Goal: Information Seeking & Learning: Learn about a topic

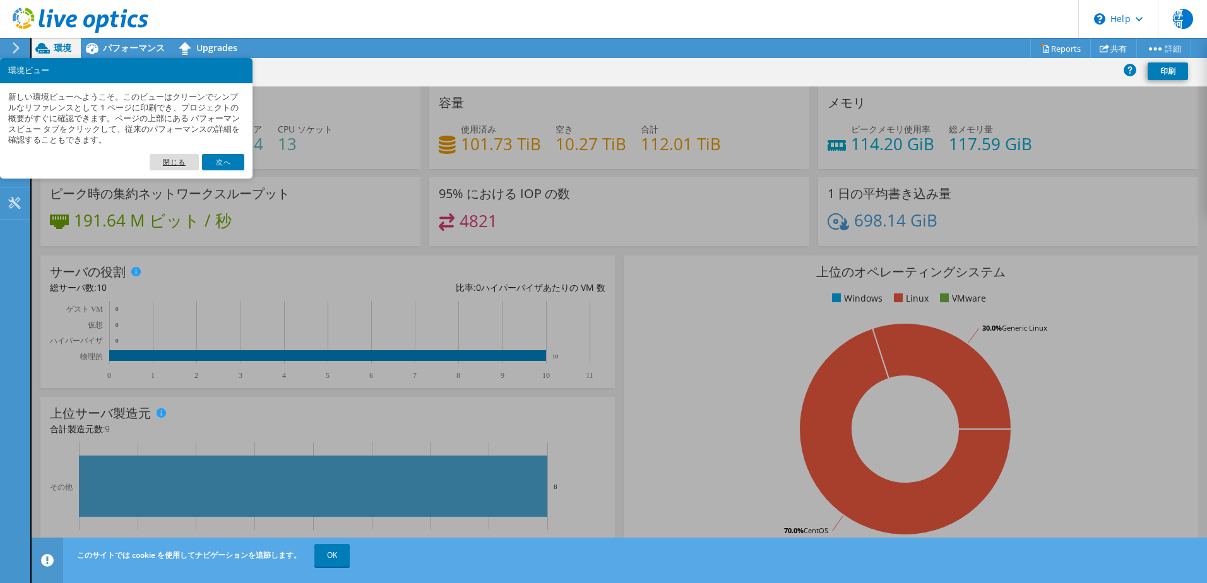
click at [186, 160] on link "閉じる" at bounding box center [174, 162] width 49 height 16
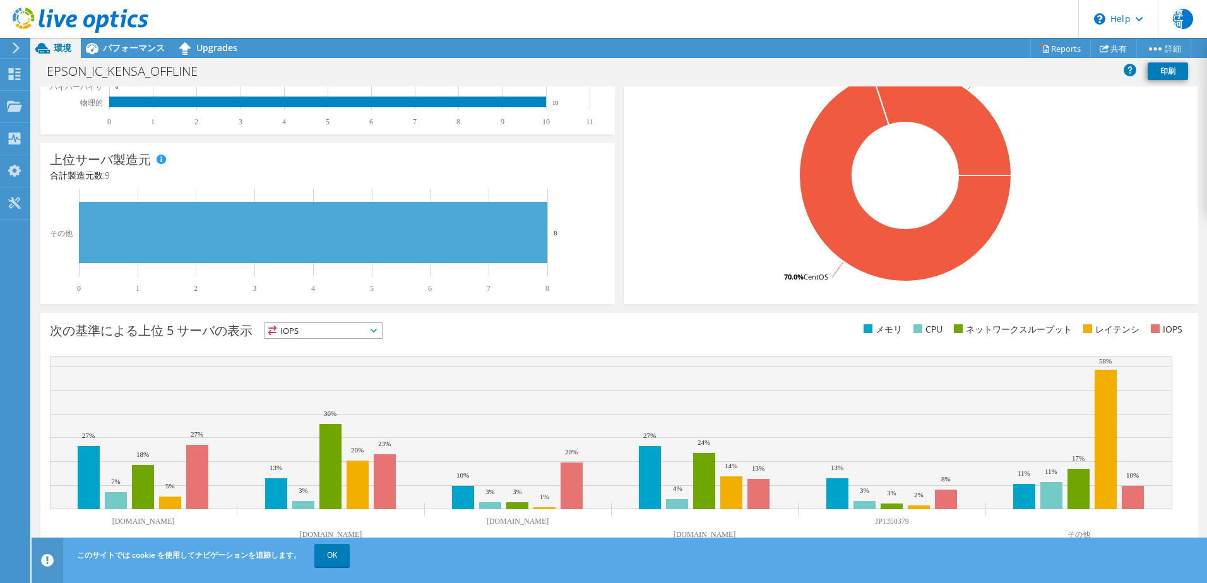
scroll to position [259, 0]
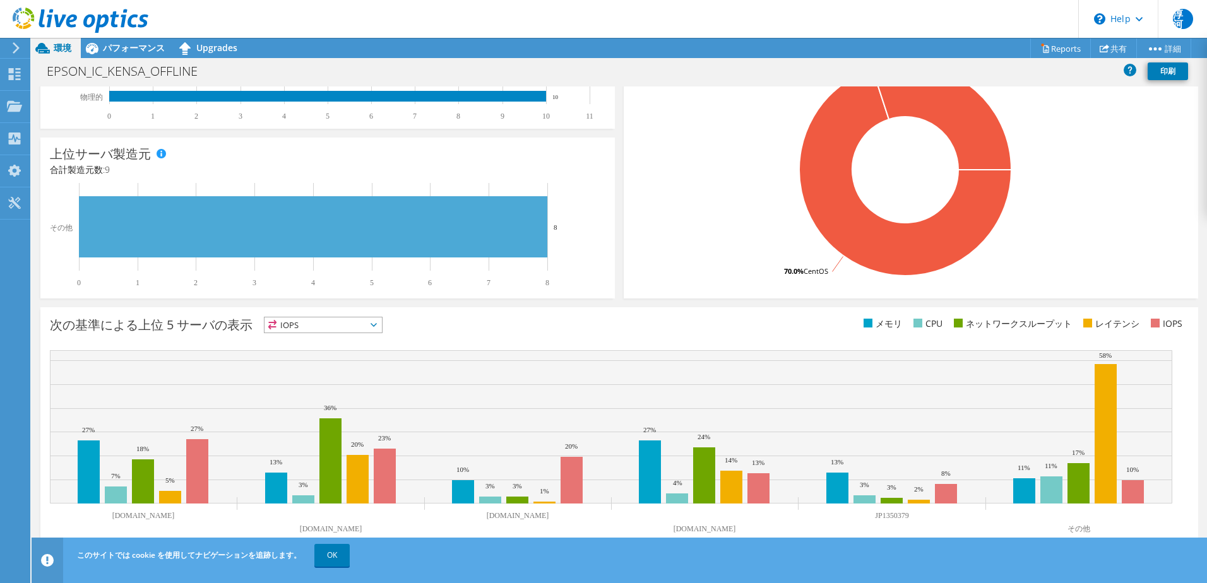
click at [376, 328] on span "IOPS" at bounding box center [323, 325] width 117 height 15
click at [490, 328] on div "次の基準による上位 5 サーバの表示 IOPS IOPS" at bounding box center [334, 327] width 569 height 21
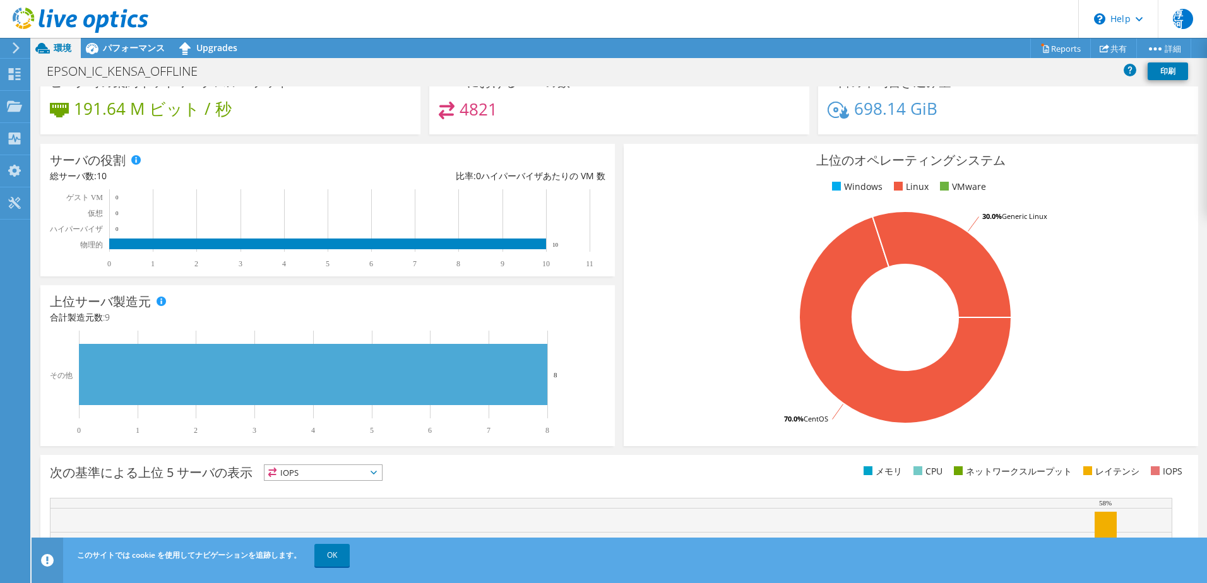
scroll to position [0, 0]
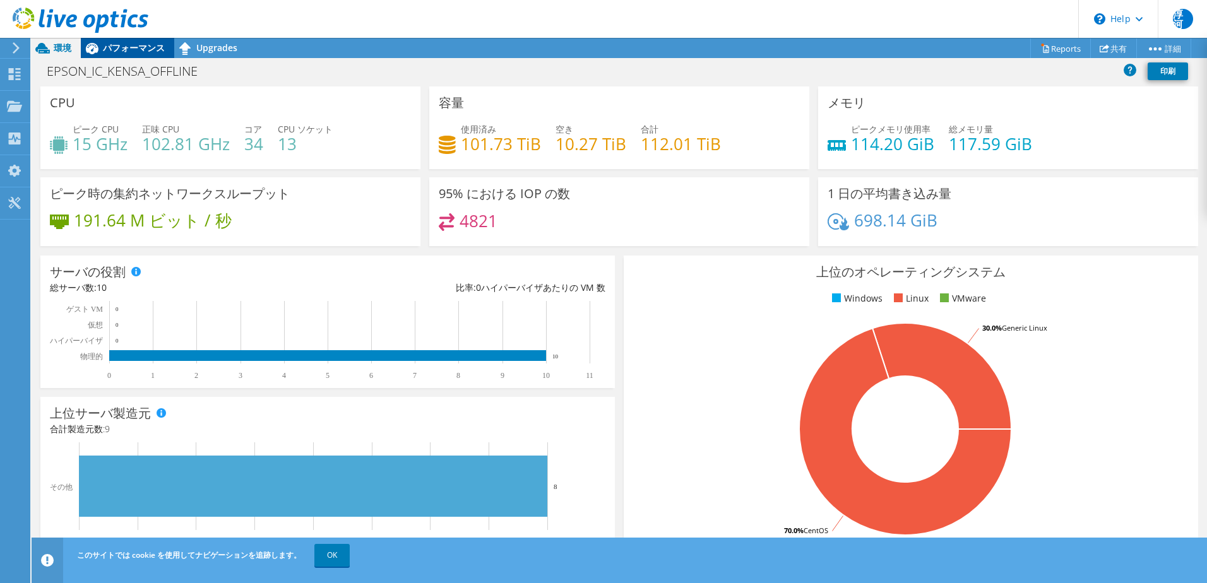
click at [132, 52] on span "パフォーマンス" at bounding box center [134, 48] width 62 height 12
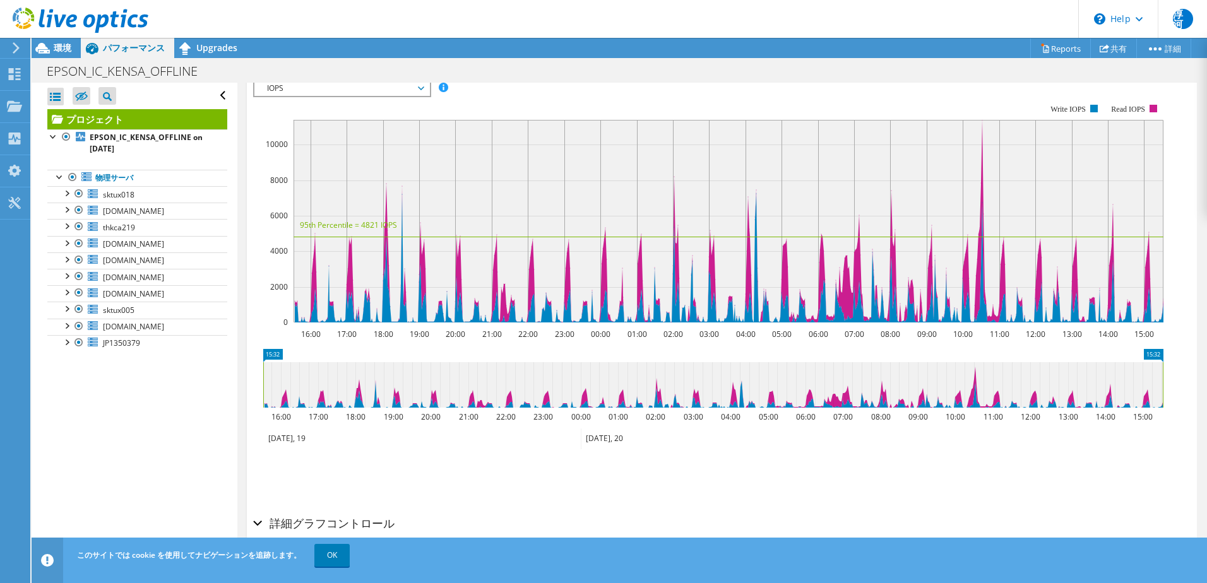
scroll to position [302, 0]
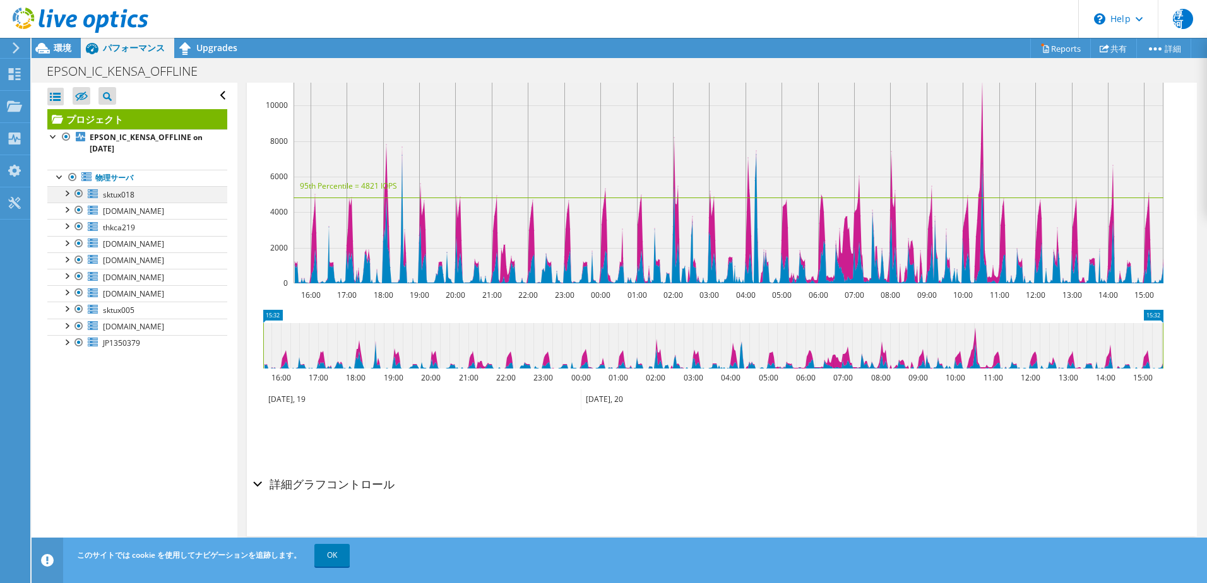
click at [68, 189] on div at bounding box center [66, 192] width 13 height 13
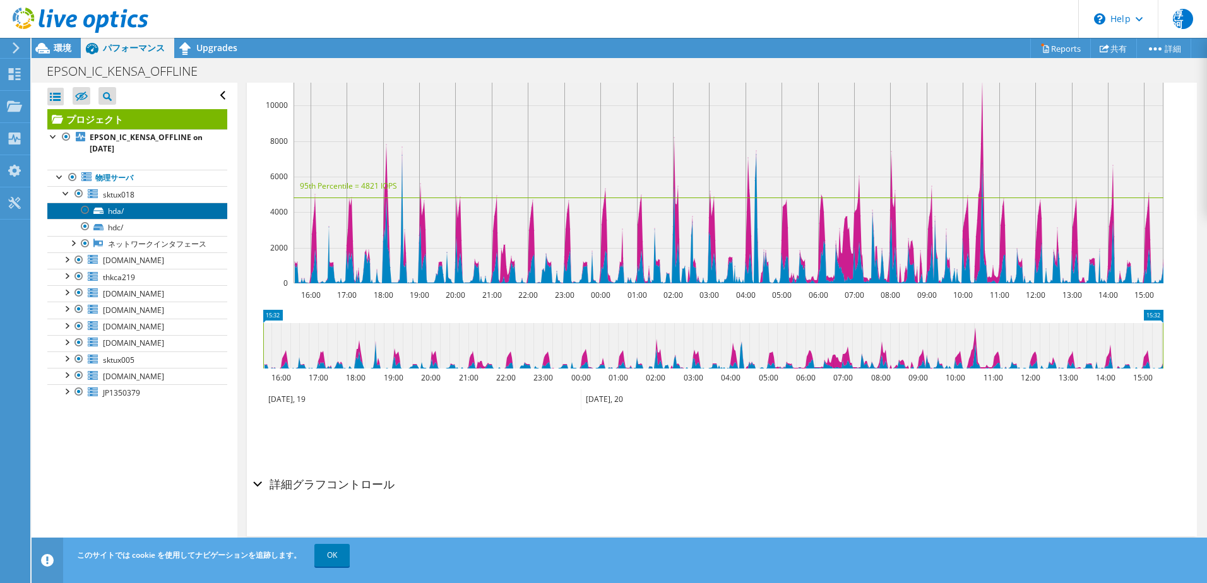
click at [121, 210] on link "hda/" at bounding box center [137, 211] width 180 height 16
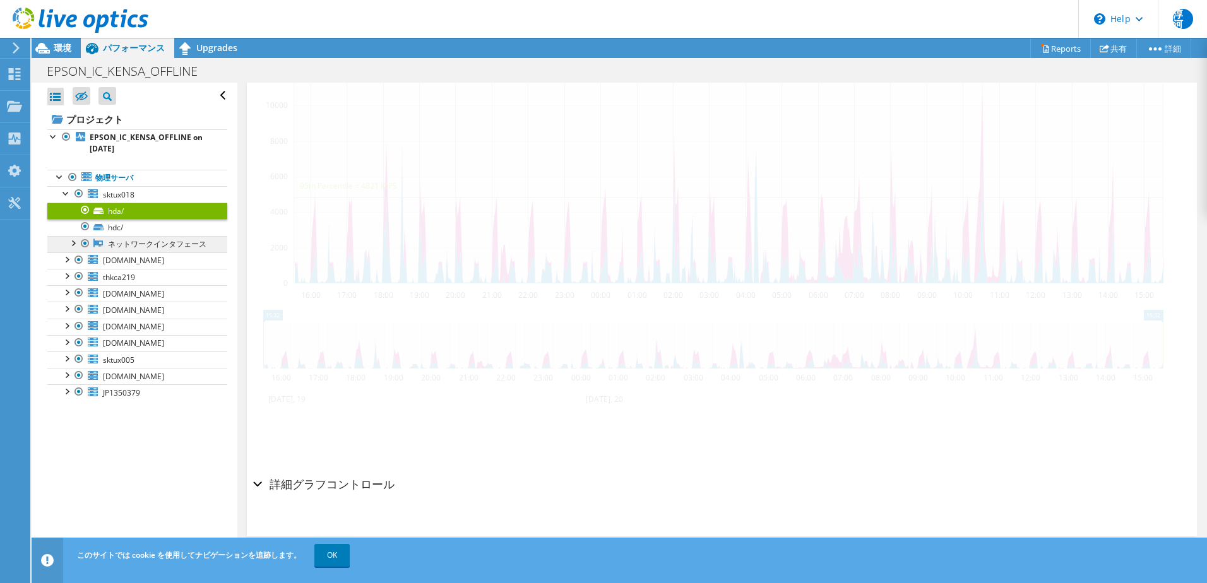
scroll to position [289, 0]
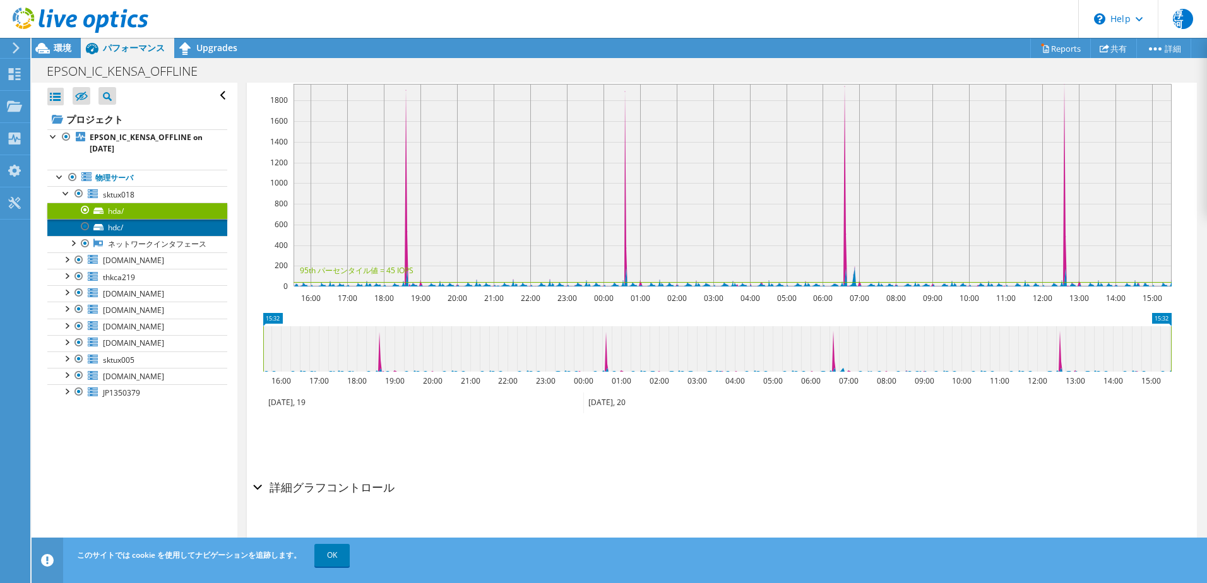
click at [118, 231] on link "hdc/" at bounding box center [137, 227] width 180 height 16
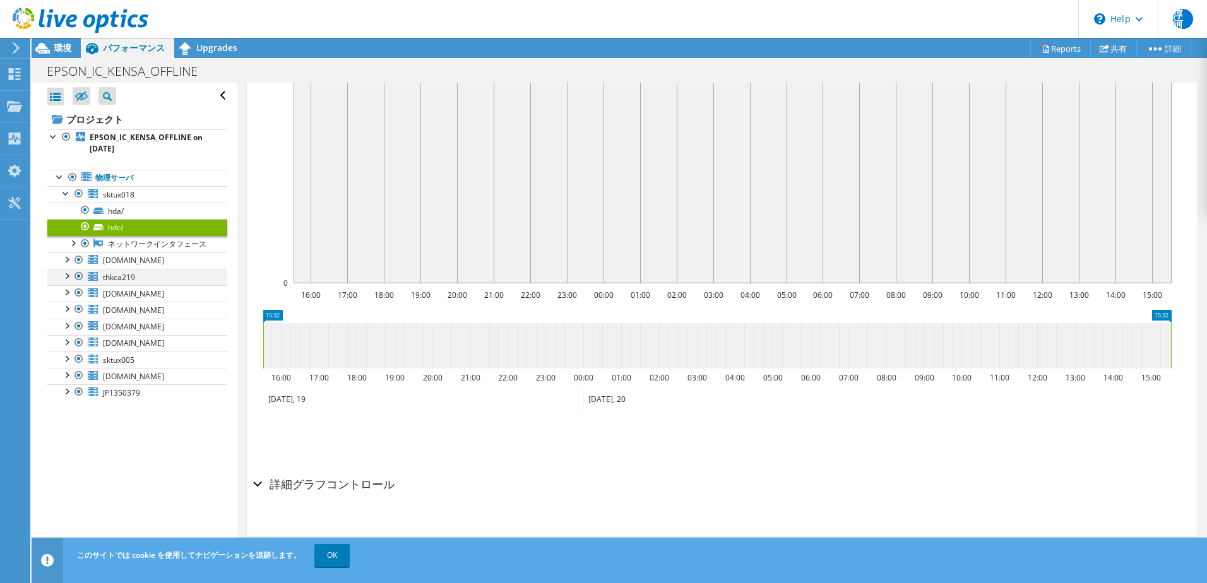
click at [71, 282] on div at bounding box center [66, 275] width 13 height 13
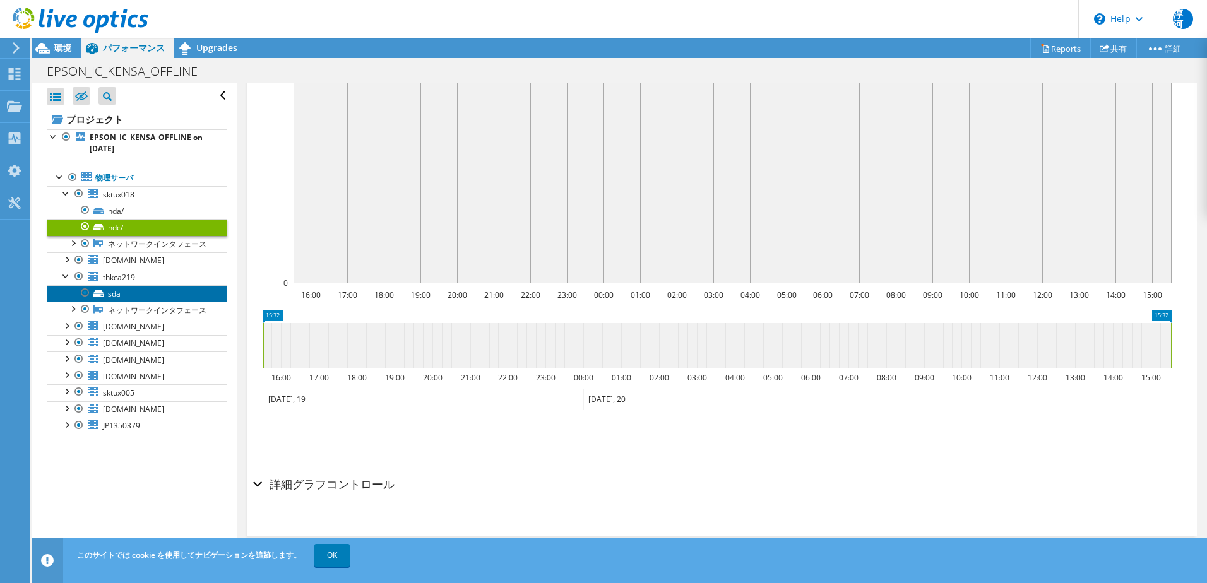
click at [119, 302] on link "sda" at bounding box center [137, 293] width 180 height 16
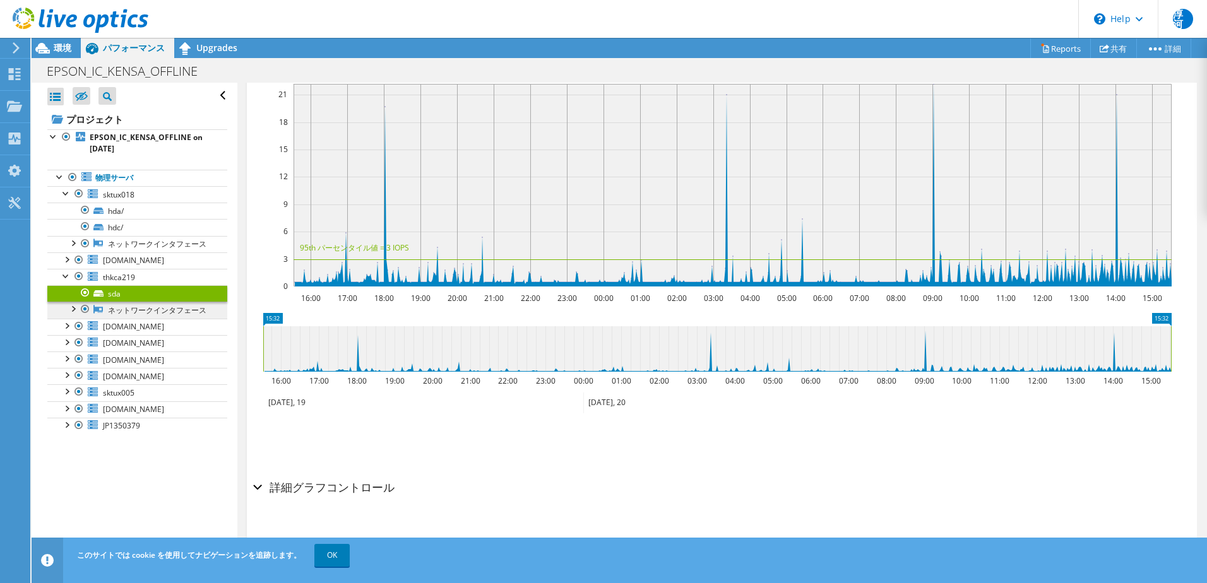
click at [126, 318] on link "ネットワークインタフェース" at bounding box center [137, 310] width 180 height 16
click at [116, 318] on link "ネットワークインタフェース" at bounding box center [137, 310] width 180 height 16
click at [74, 314] on div at bounding box center [72, 308] width 13 height 13
click at [129, 335] on link "eth0" at bounding box center [137, 327] width 180 height 16
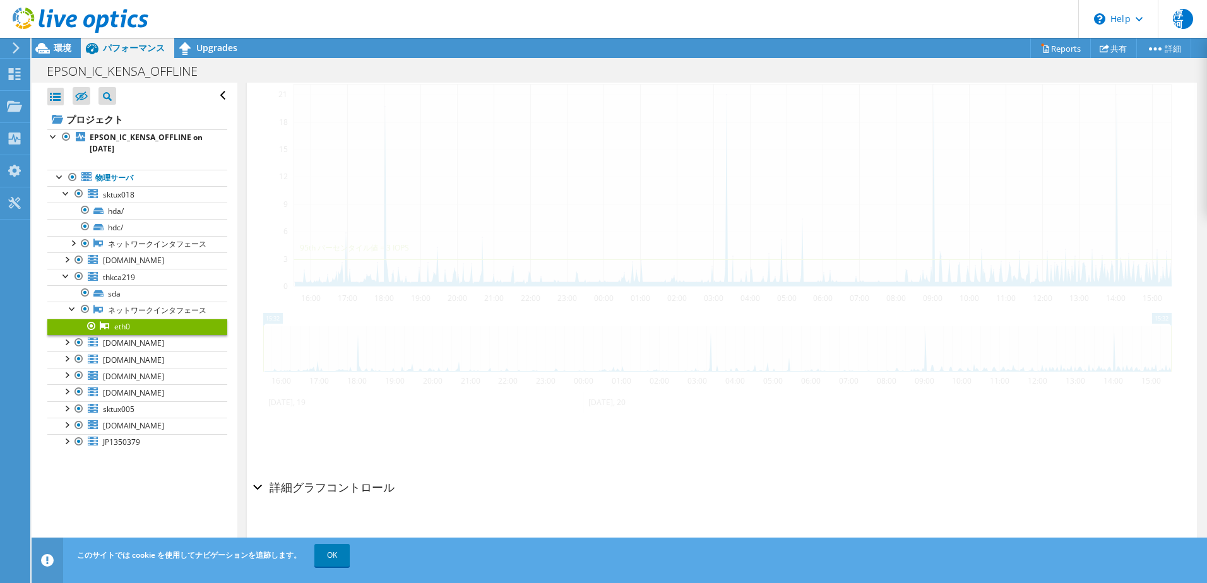
scroll to position [213, 0]
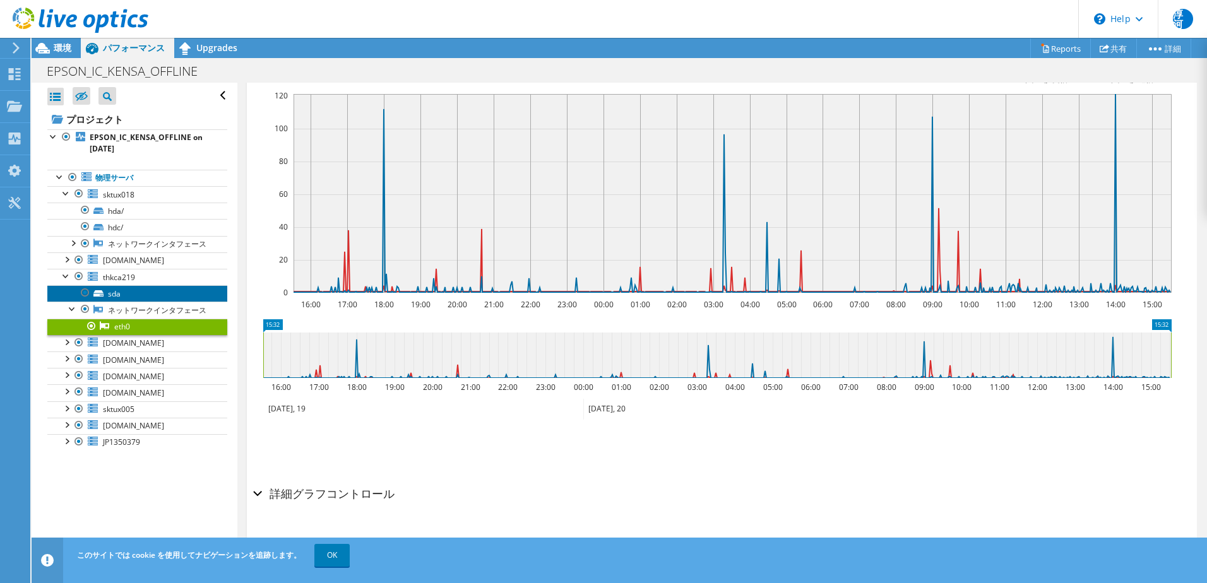
click at [109, 302] on link "sda" at bounding box center [137, 293] width 180 height 16
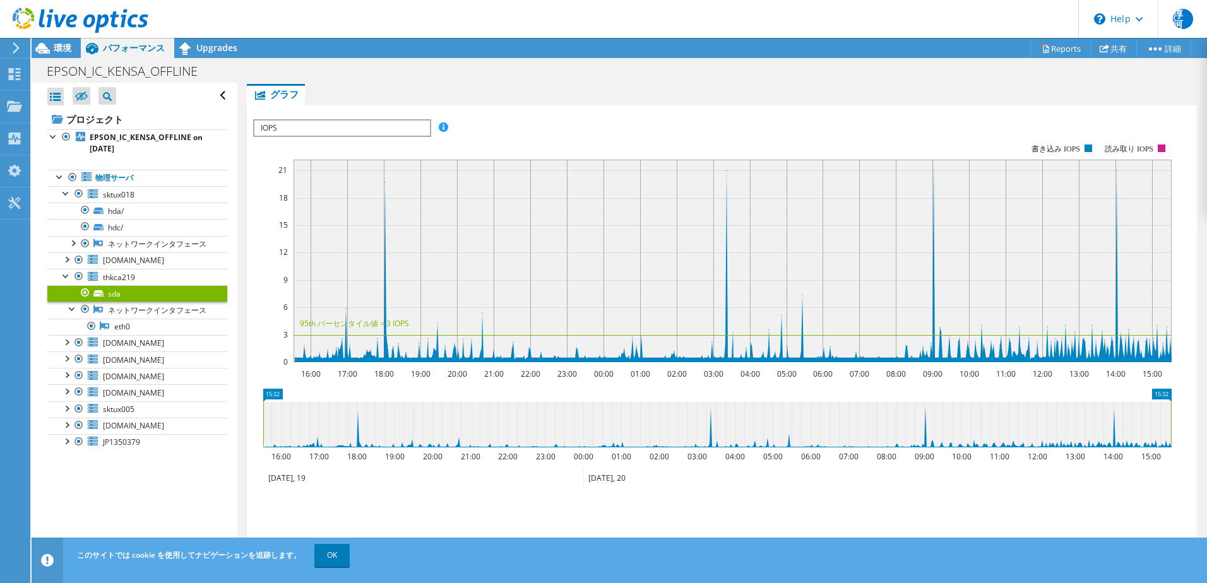
scroll to position [289, 0]
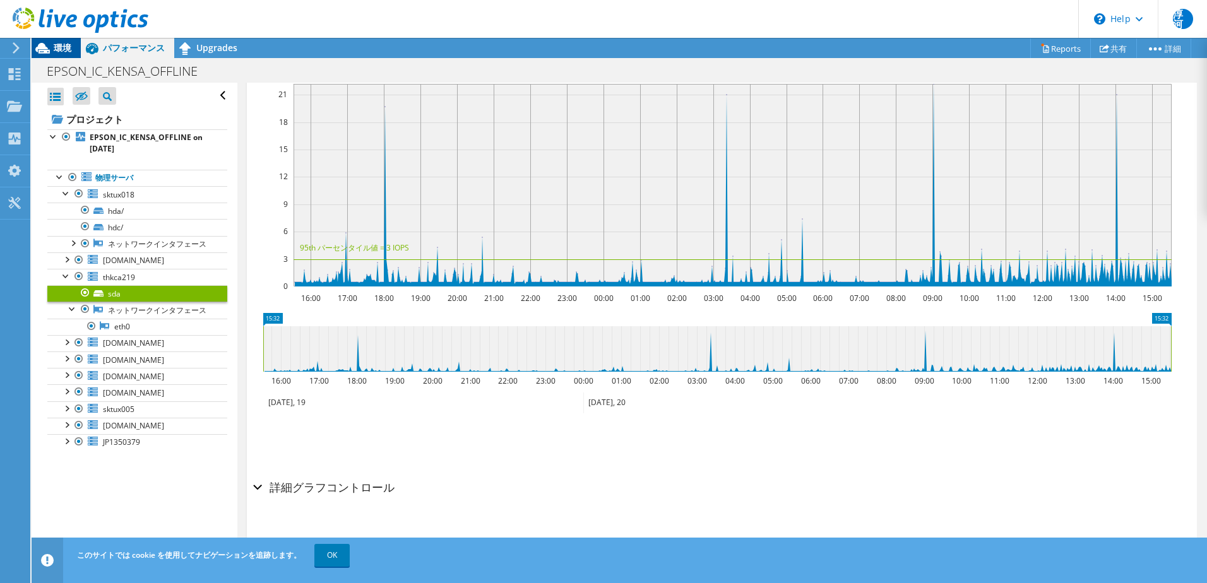
click at [68, 49] on span "環境" at bounding box center [63, 48] width 18 height 12
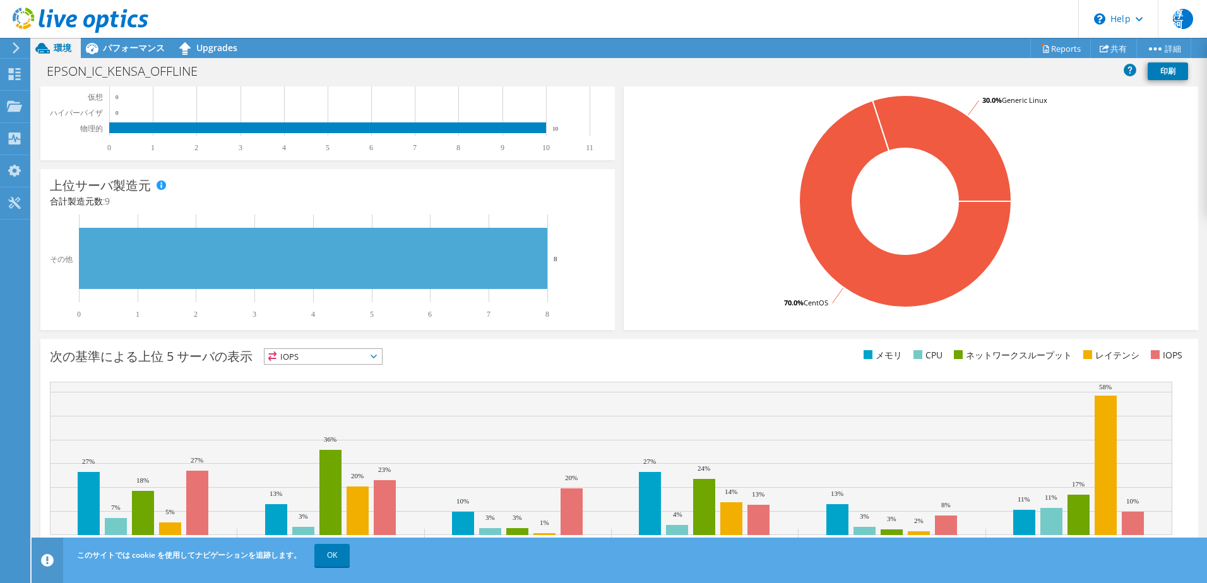
scroll to position [259, 0]
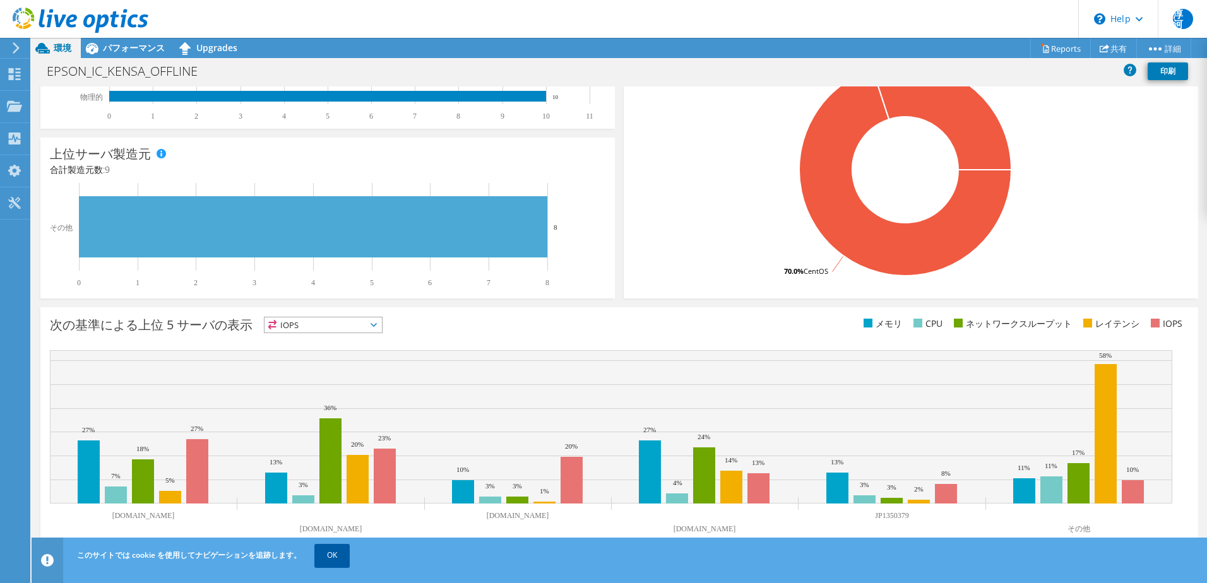
click at [333, 561] on link "OK" at bounding box center [331, 555] width 35 height 23
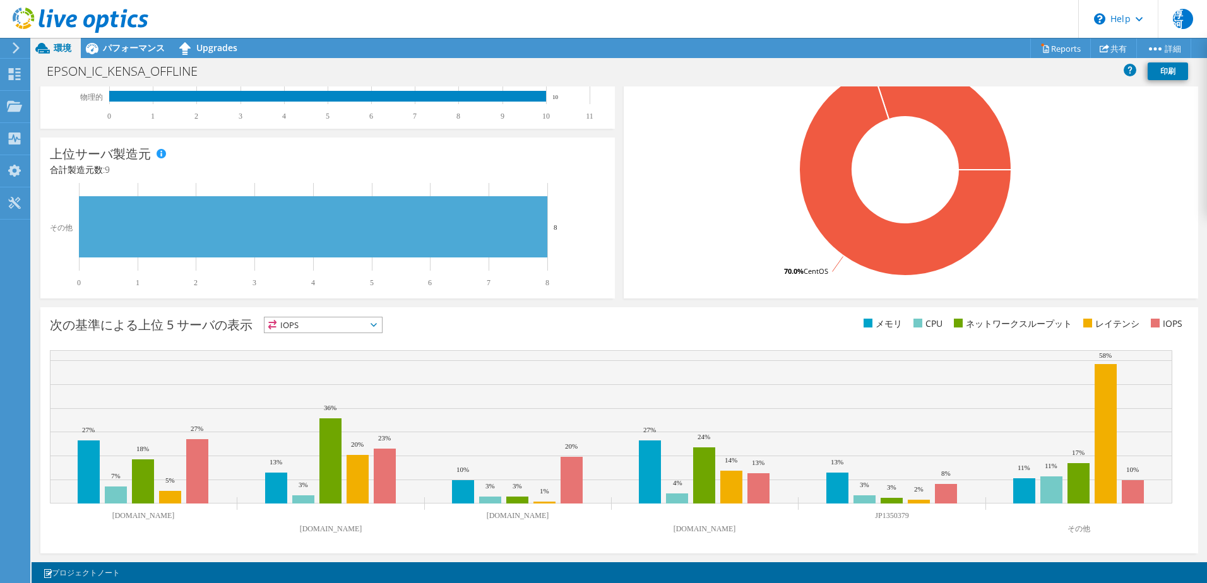
scroll to position [0, 0]
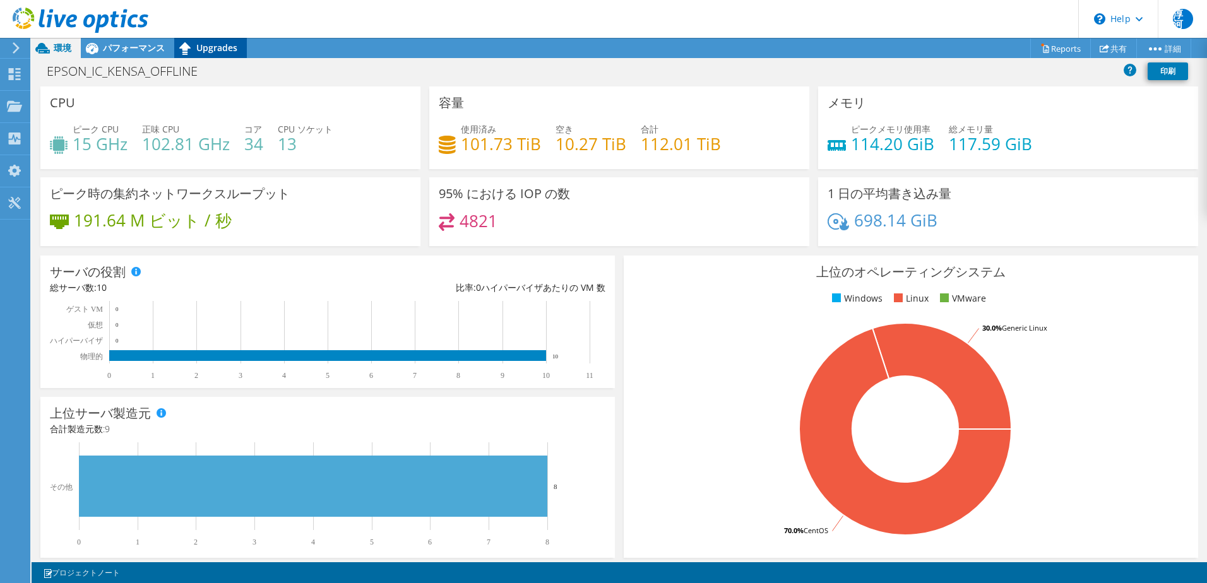
click at [223, 45] on span "Upgrades" at bounding box center [216, 48] width 41 height 12
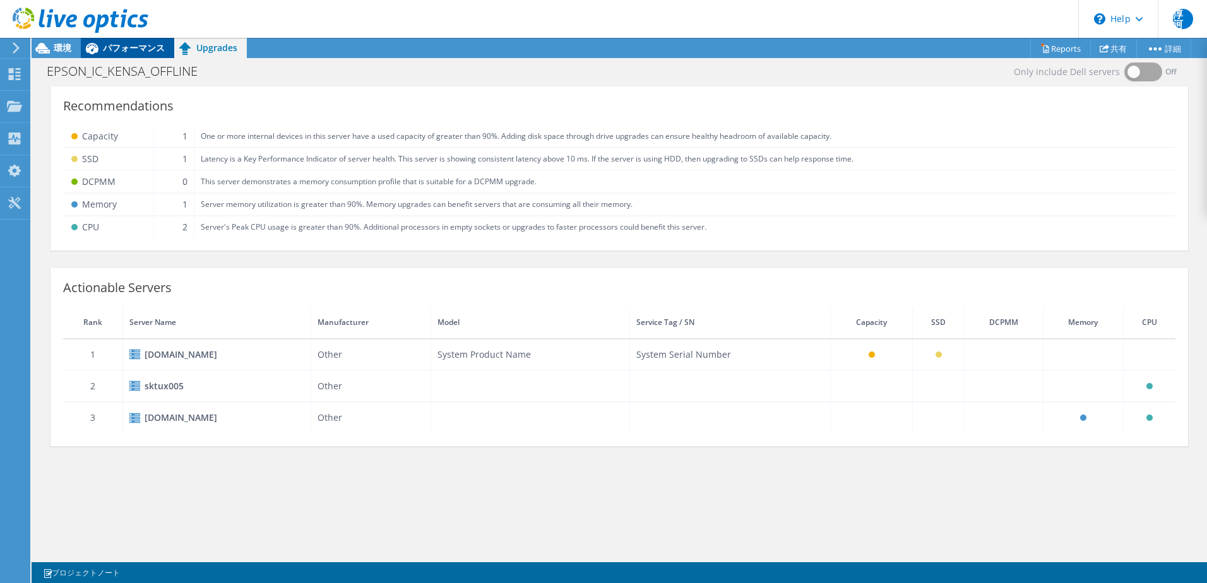
click at [128, 46] on span "パフォーマンス" at bounding box center [134, 48] width 62 height 12
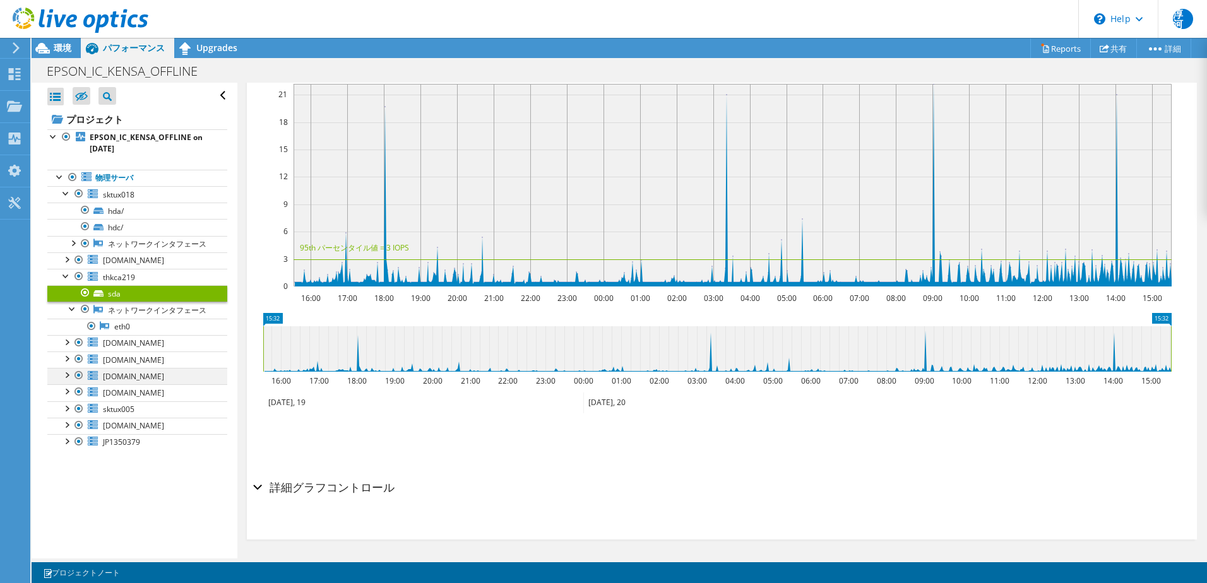
click at [68, 381] on div at bounding box center [66, 374] width 13 height 13
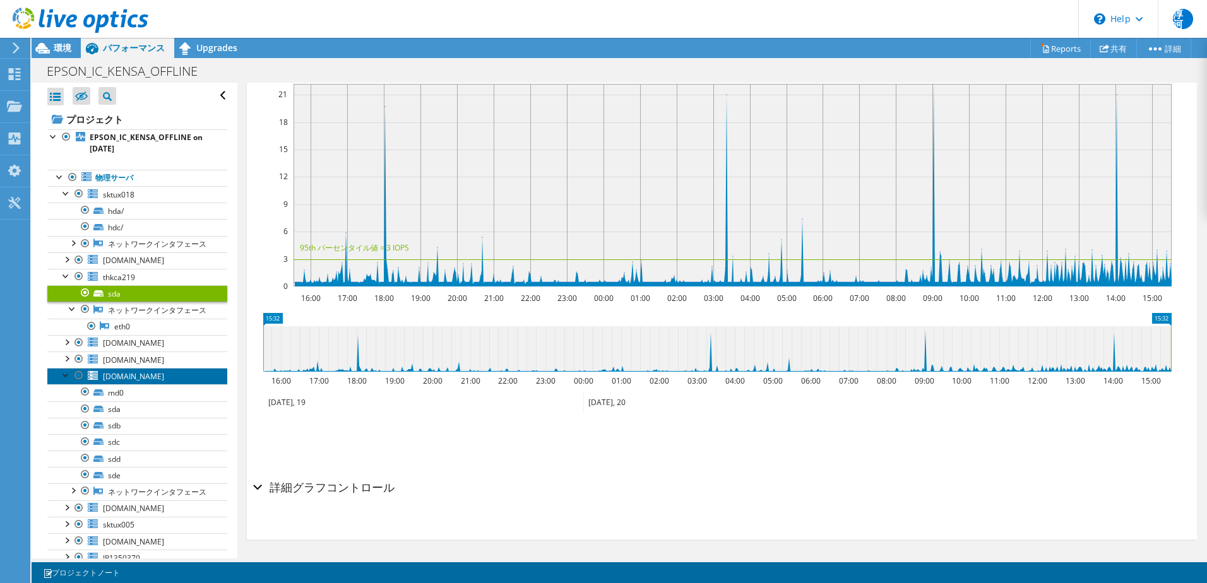
click at [113, 384] on link "[DOMAIN_NAME]" at bounding box center [137, 376] width 180 height 16
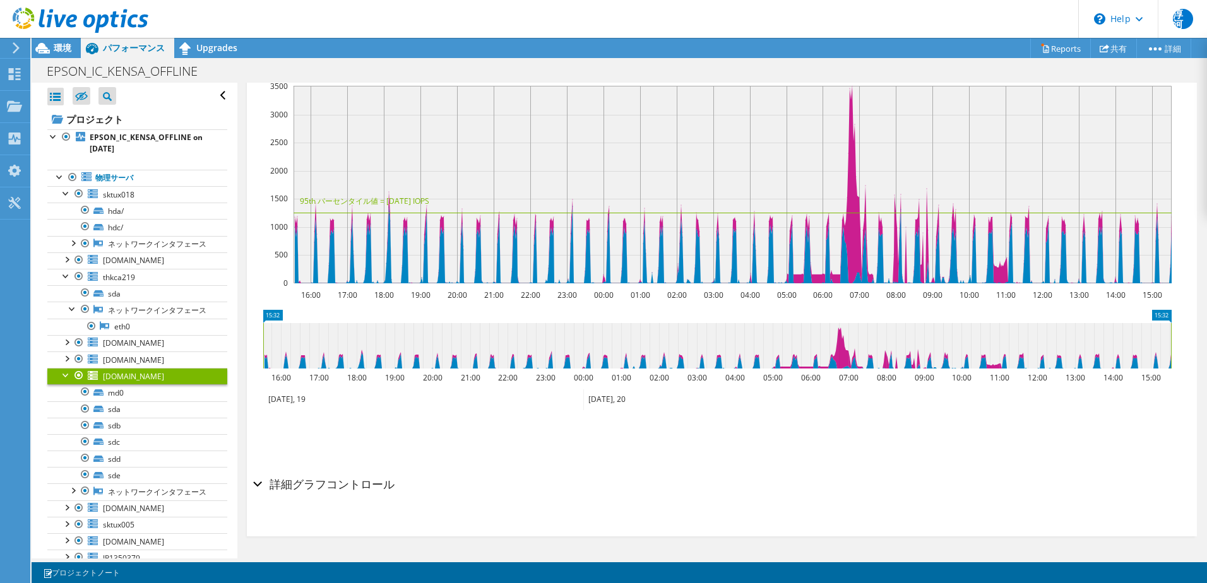
scroll to position [267, 0]
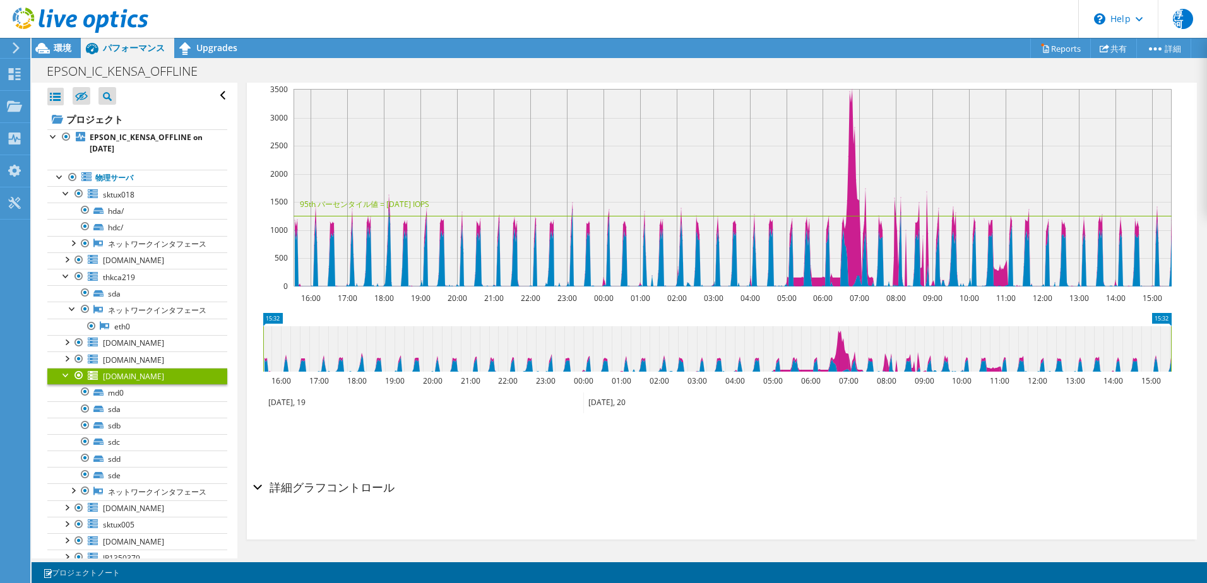
click at [300, 486] on h2 "詳細グラフコントロール" at bounding box center [323, 487] width 141 height 25
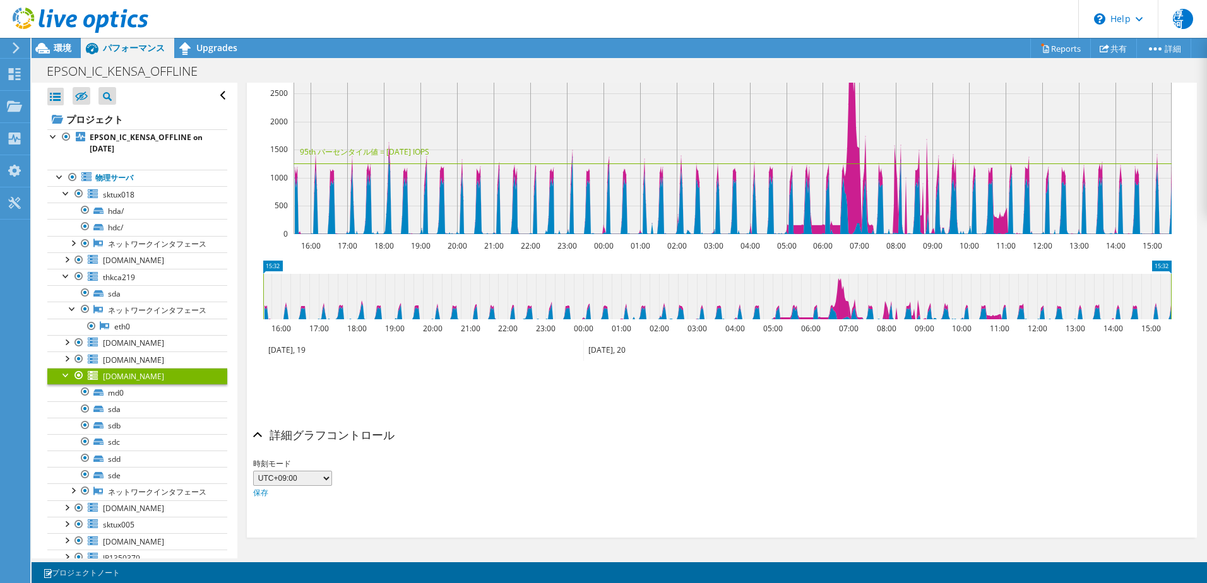
scroll to position [4, 0]
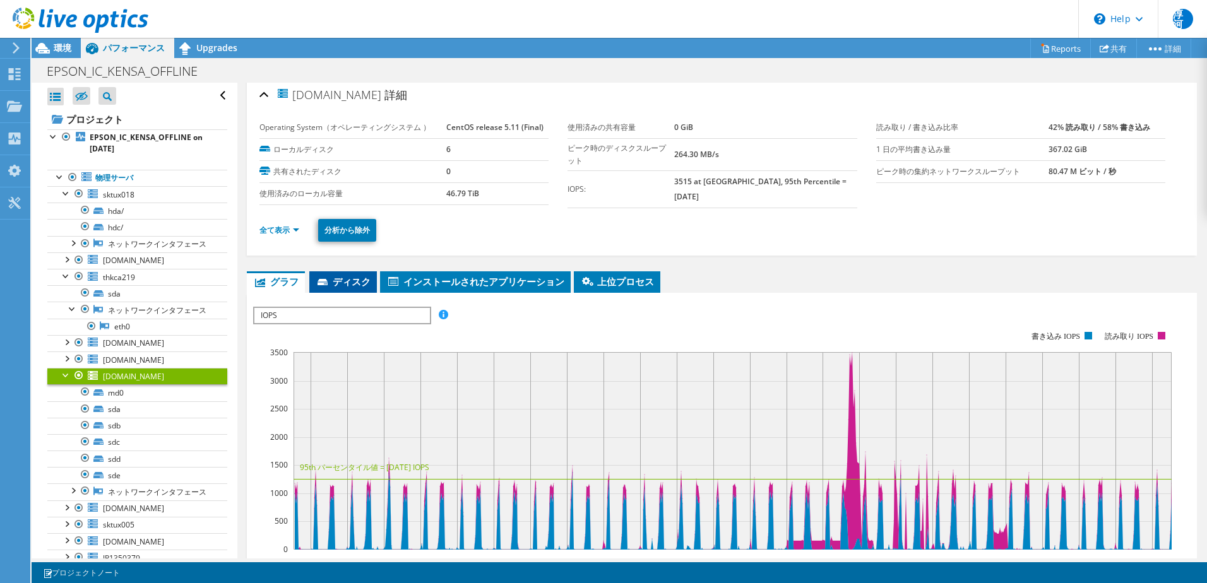
click at [350, 282] on span "ディスク" at bounding box center [343, 281] width 55 height 13
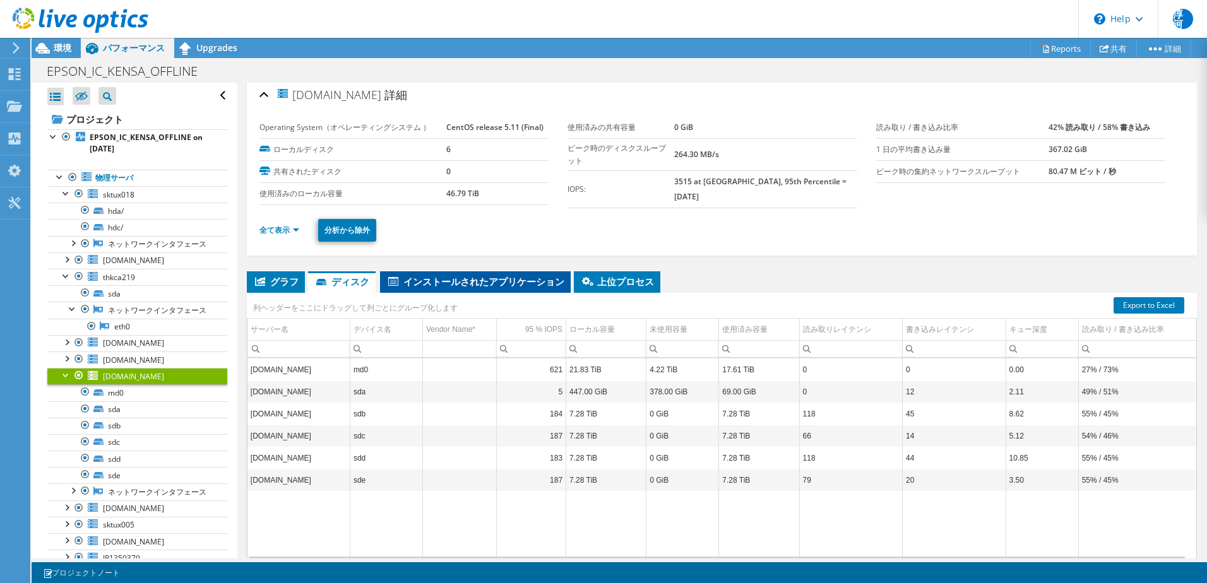
click at [468, 271] on li "インストールされたアプリケーション" at bounding box center [475, 281] width 191 height 21
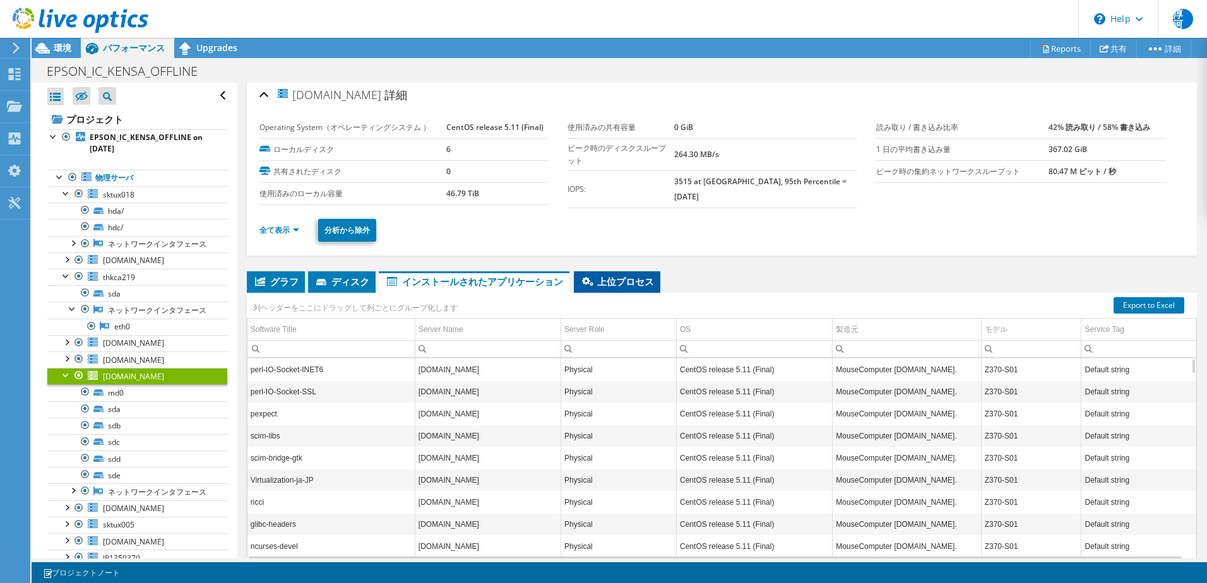
click at [634, 283] on span "上位プロセス" at bounding box center [617, 281] width 74 height 13
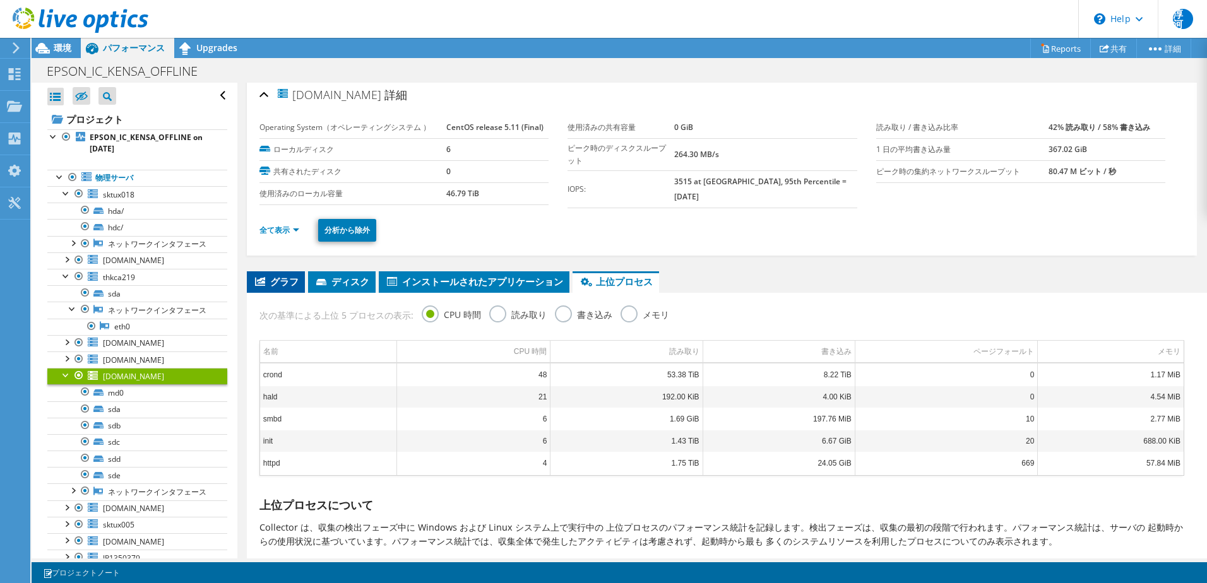
click at [268, 276] on span "グラフ" at bounding box center [275, 281] width 45 height 13
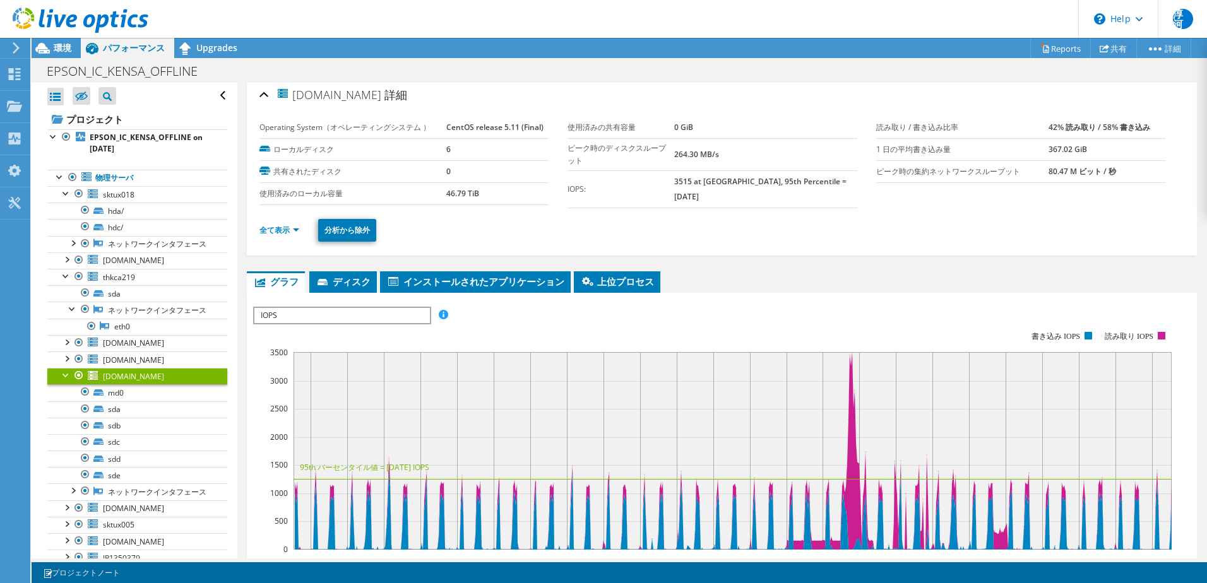
click at [341, 315] on span "IOPS" at bounding box center [341, 315] width 175 height 15
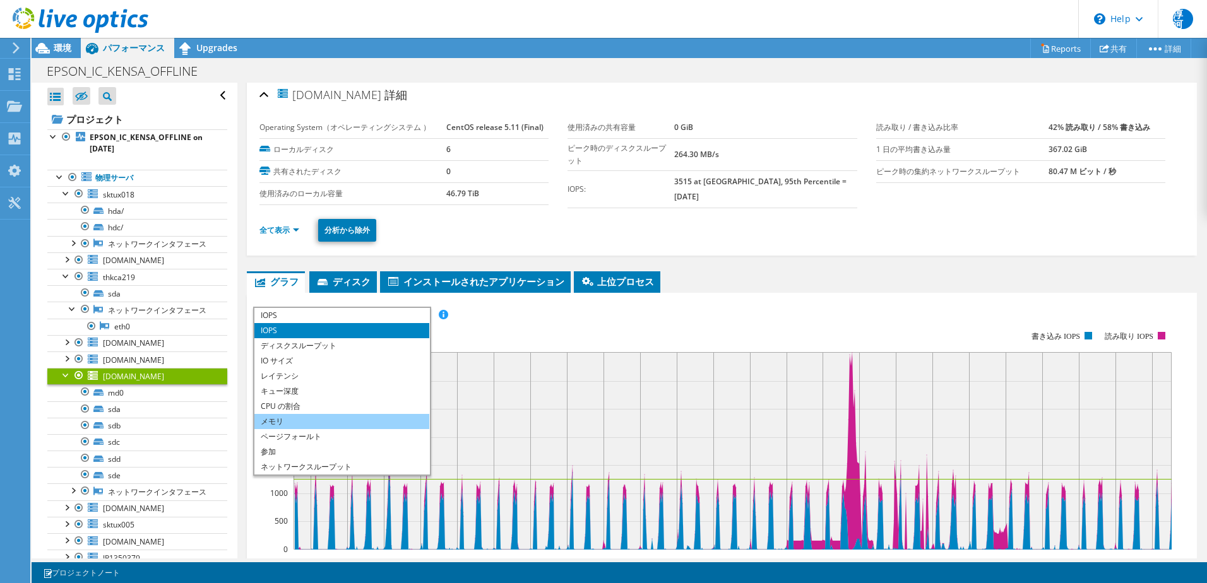
click at [321, 425] on li "メモリ" at bounding box center [341, 421] width 175 height 15
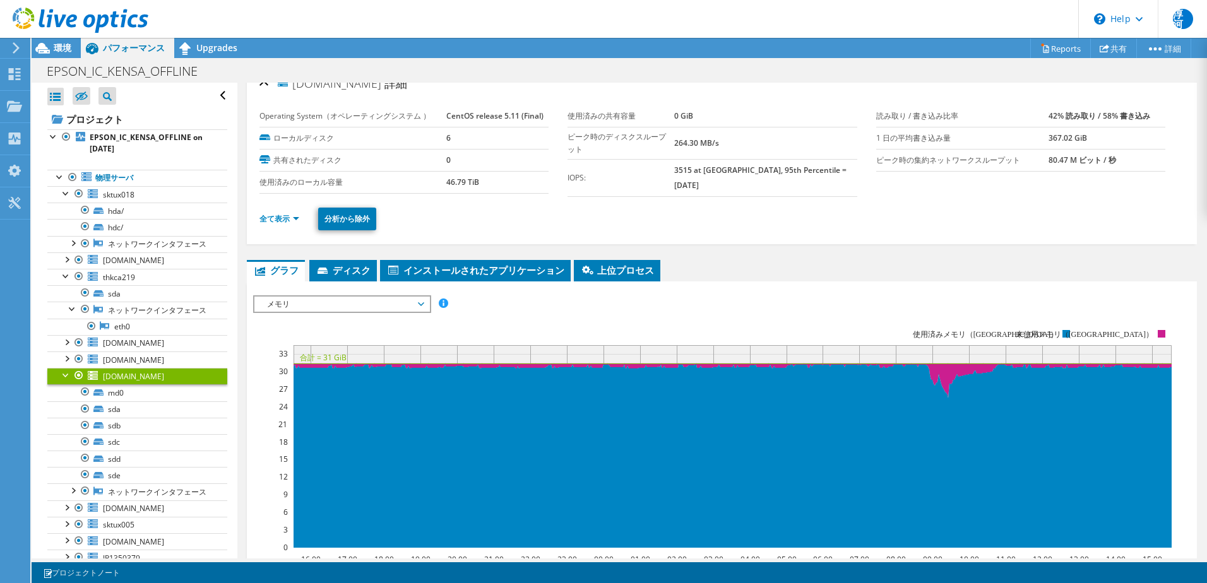
scroll to position [13, 0]
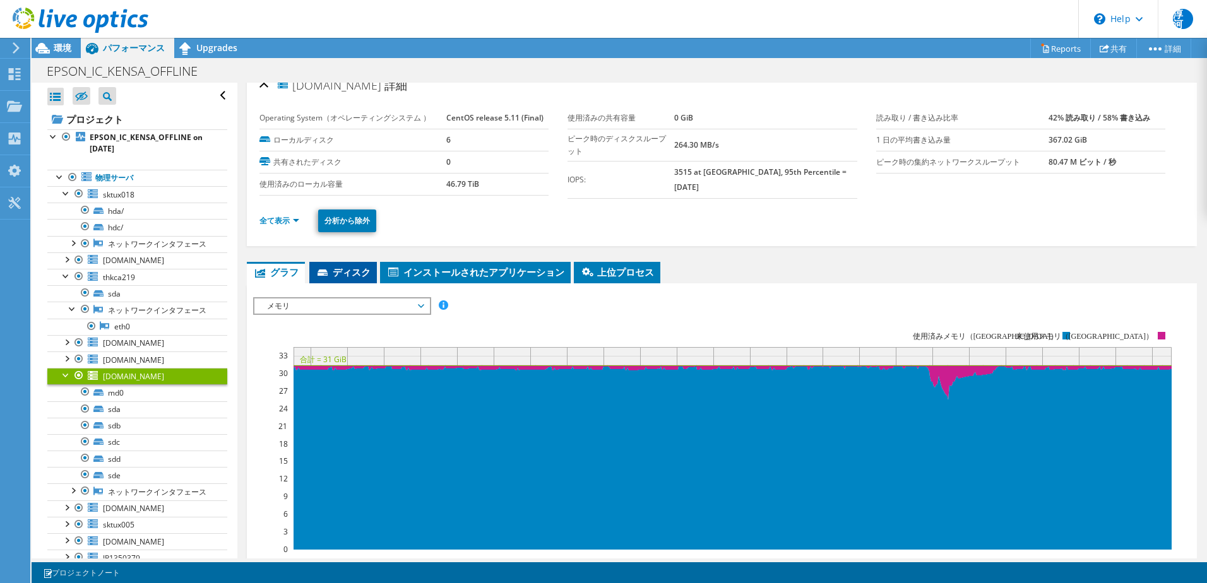
click at [326, 270] on icon at bounding box center [323, 273] width 10 height 6
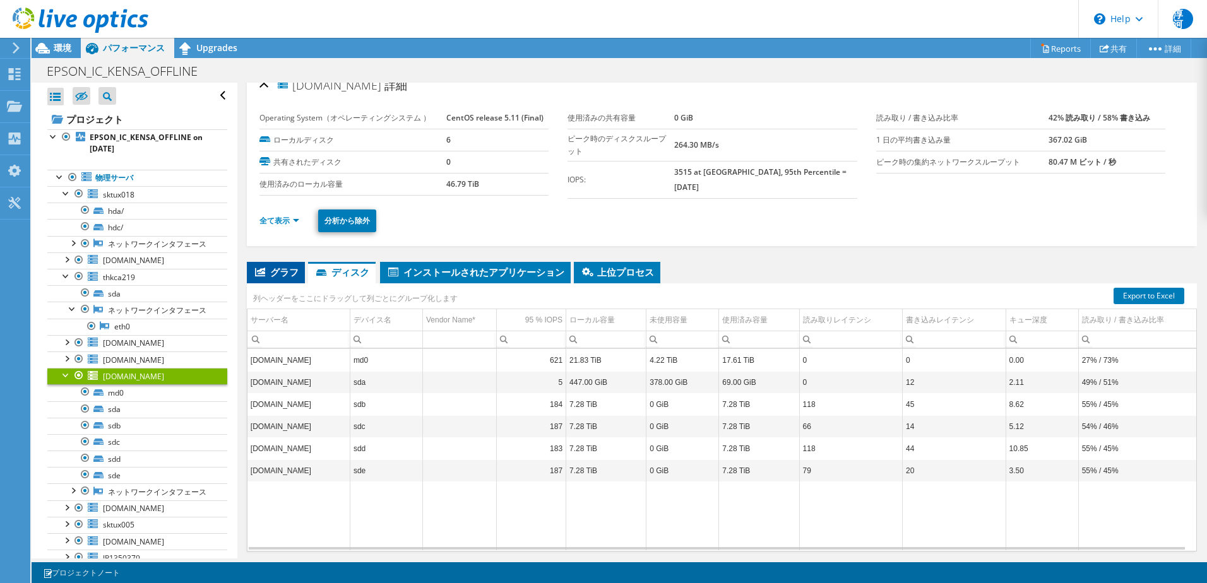
click at [279, 270] on span "グラフ" at bounding box center [275, 272] width 45 height 13
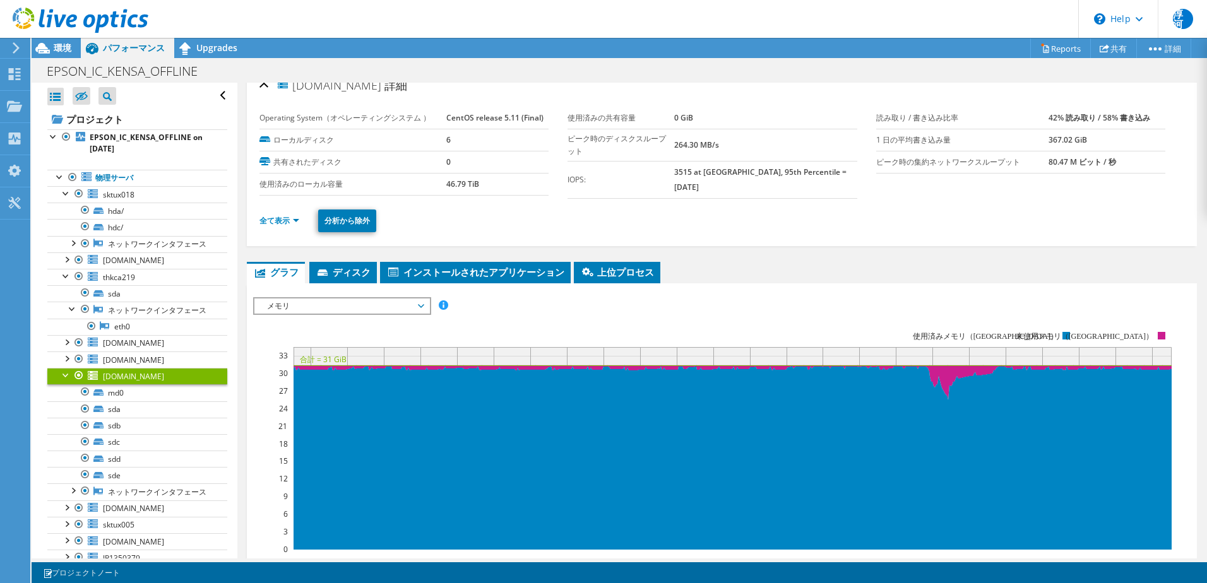
scroll to position [76, 0]
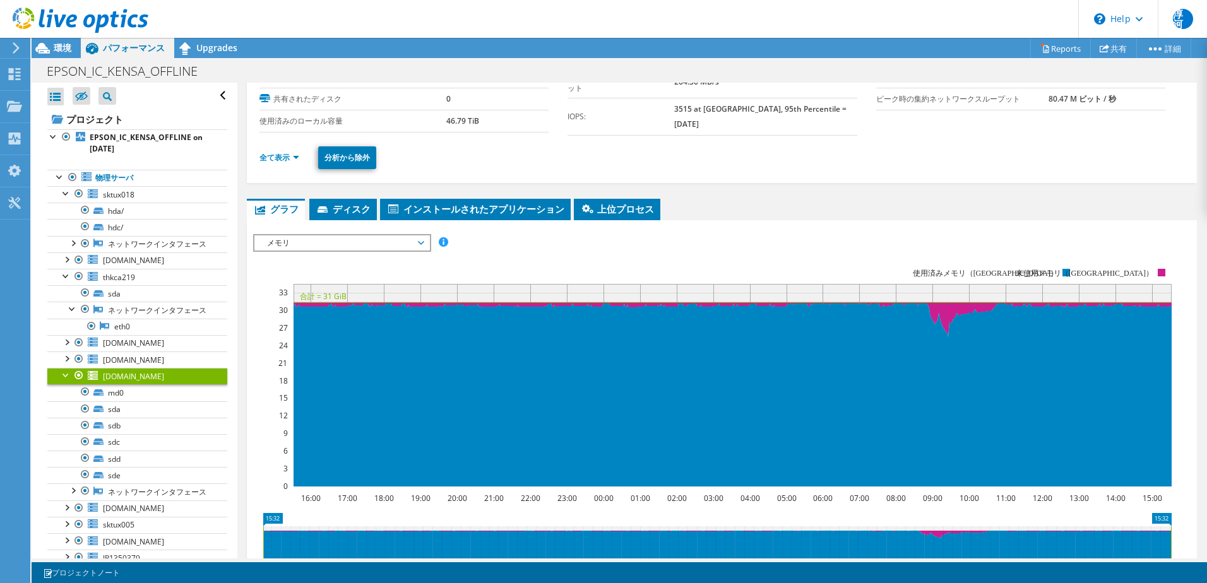
click at [413, 247] on div "メモリ IOPS ディスクスループット IO サイズ レイテンシ キュー深度 CPU の割合 メモリ ページフォールト 参加 ネットワークスループット 上位サ…" at bounding box center [342, 243] width 178 height 18
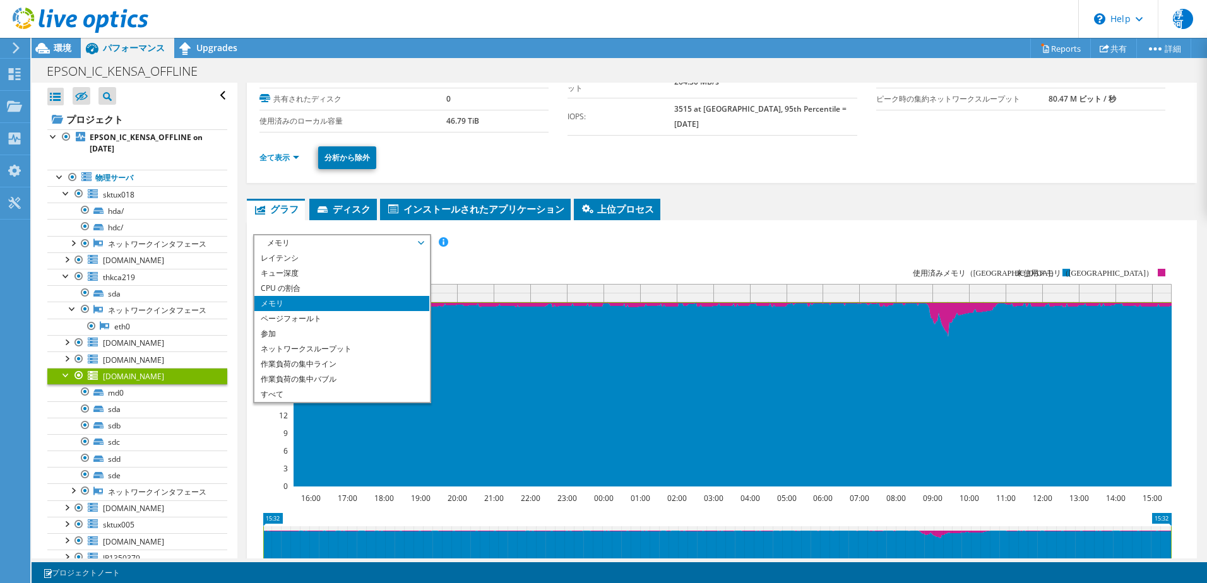
scroll to position [0, 0]
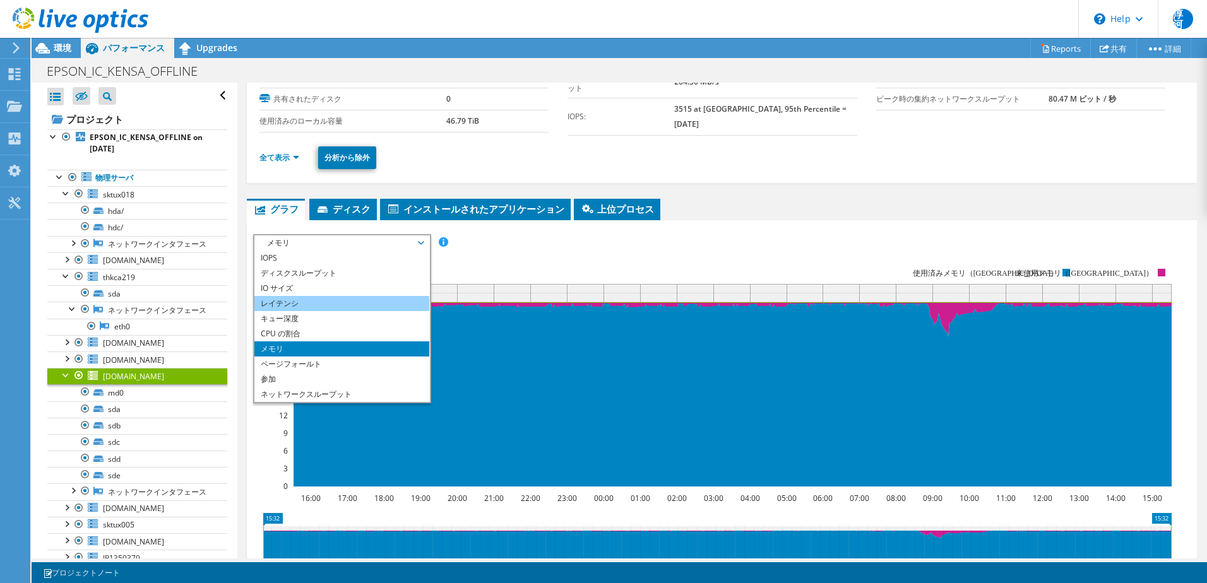
click at [307, 298] on li "レイテンシ" at bounding box center [341, 303] width 175 height 15
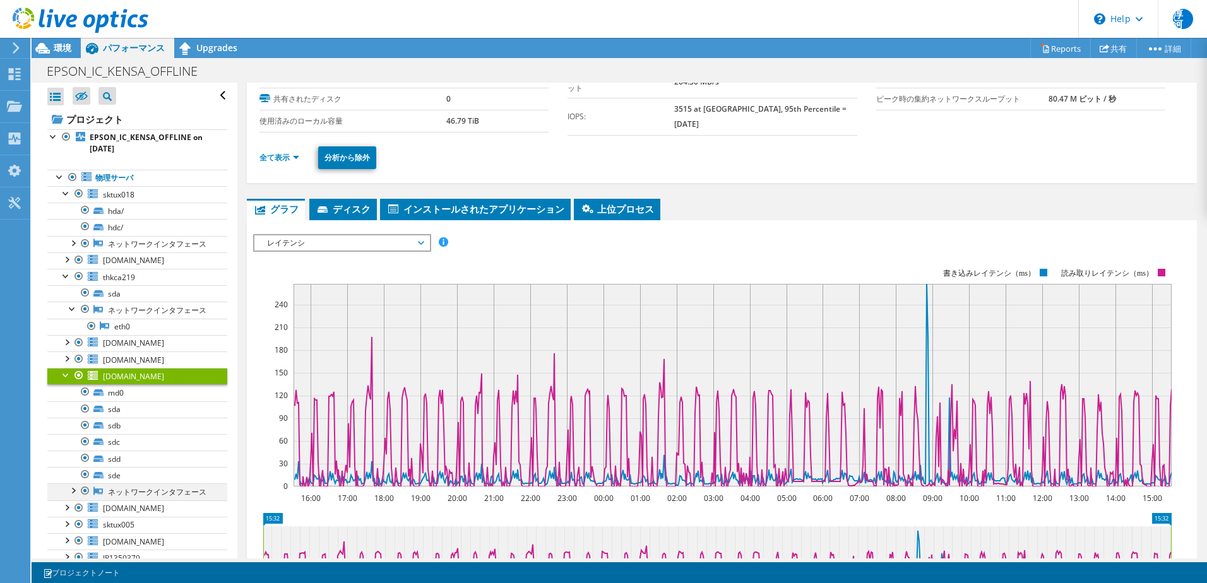
click at [72, 496] on div at bounding box center [72, 490] width 13 height 13
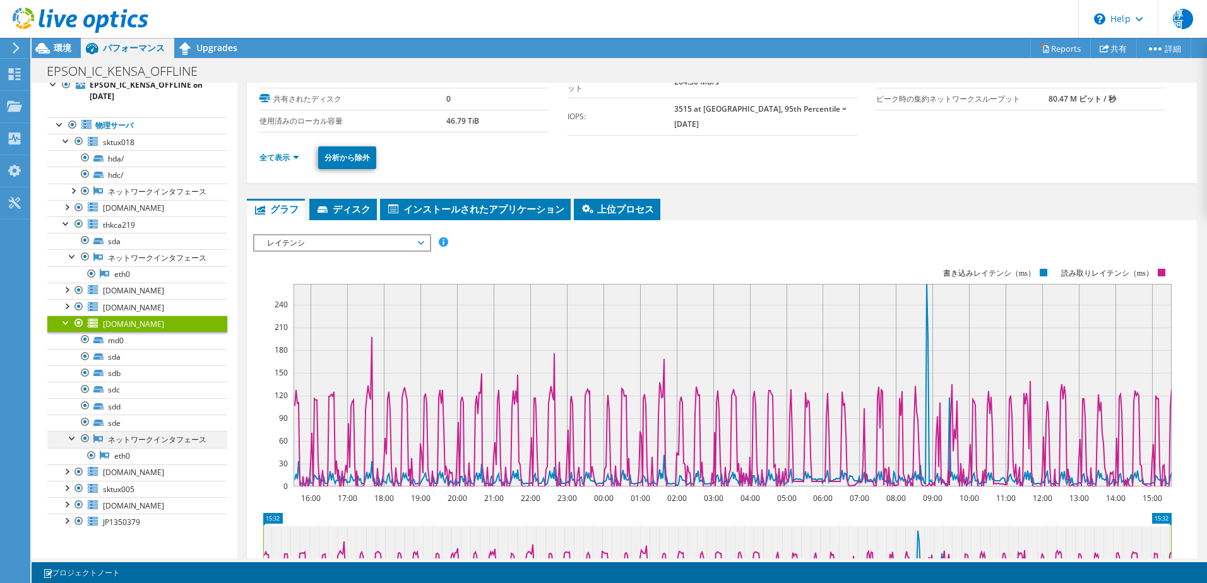
scroll to position [83, 0]
click at [124, 458] on link "eth0" at bounding box center [137, 456] width 180 height 16
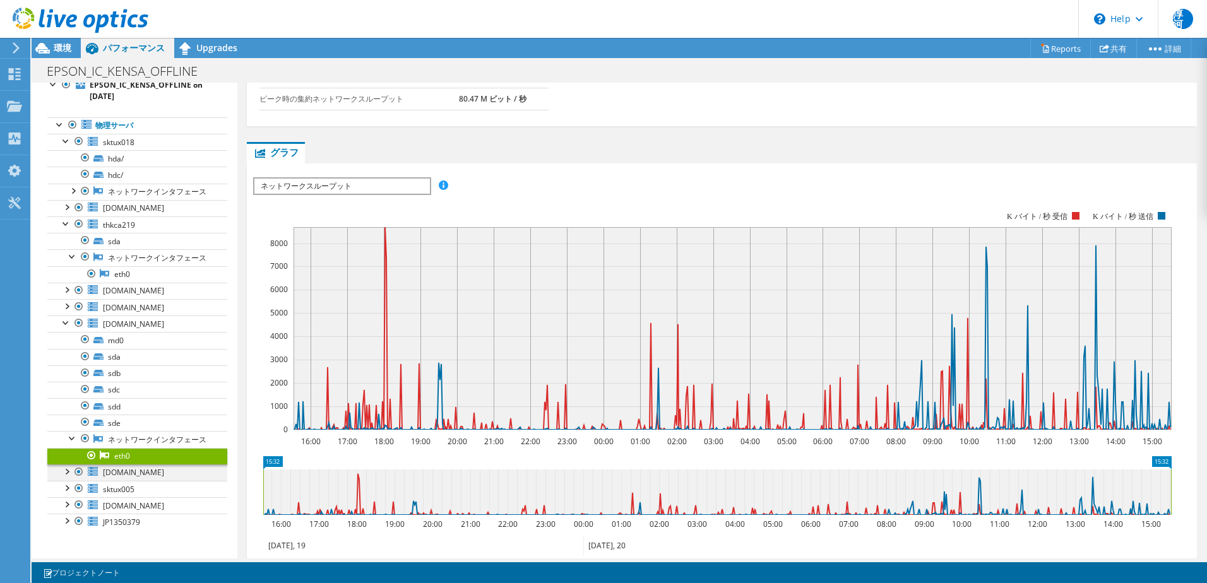
click at [69, 475] on div at bounding box center [66, 471] width 13 height 13
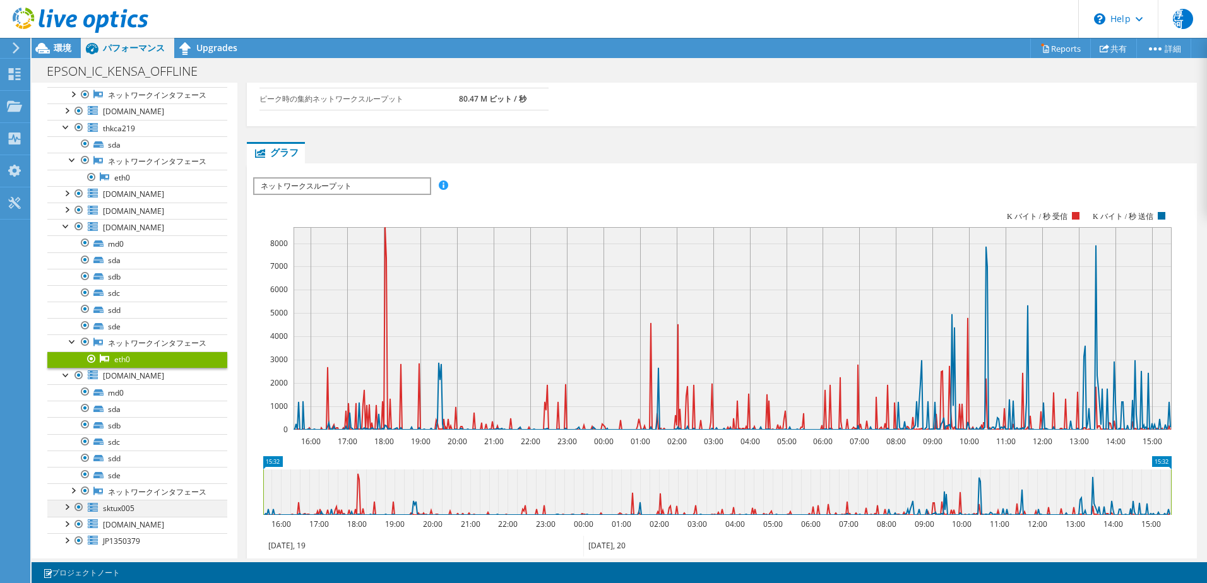
scroll to position [210, 0]
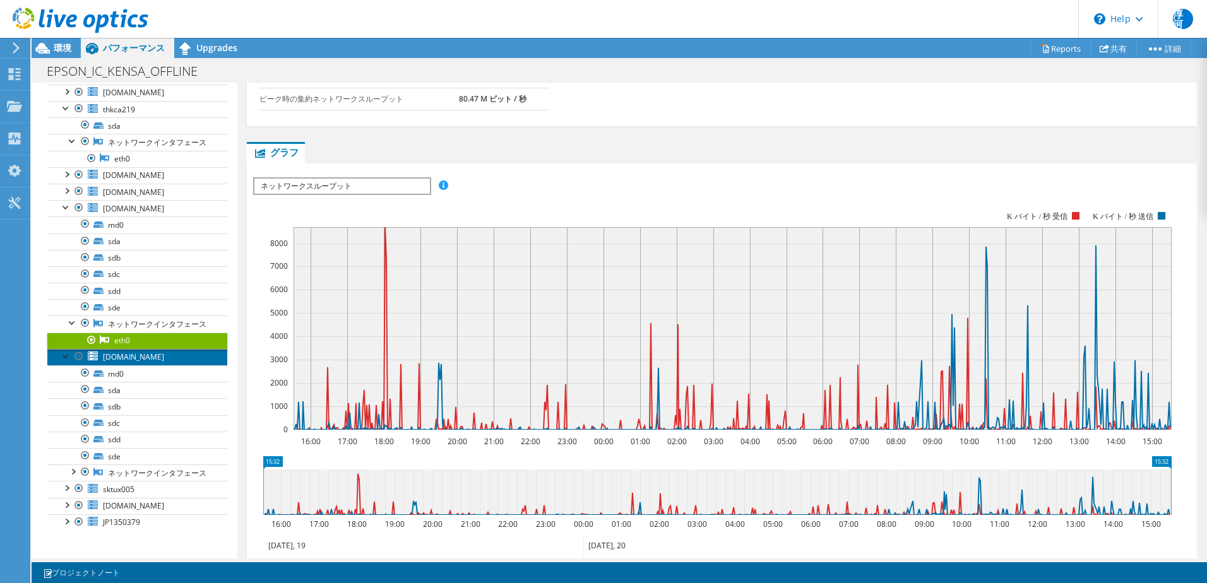
click at [150, 354] on span "[DOMAIN_NAME]" at bounding box center [133, 357] width 61 height 11
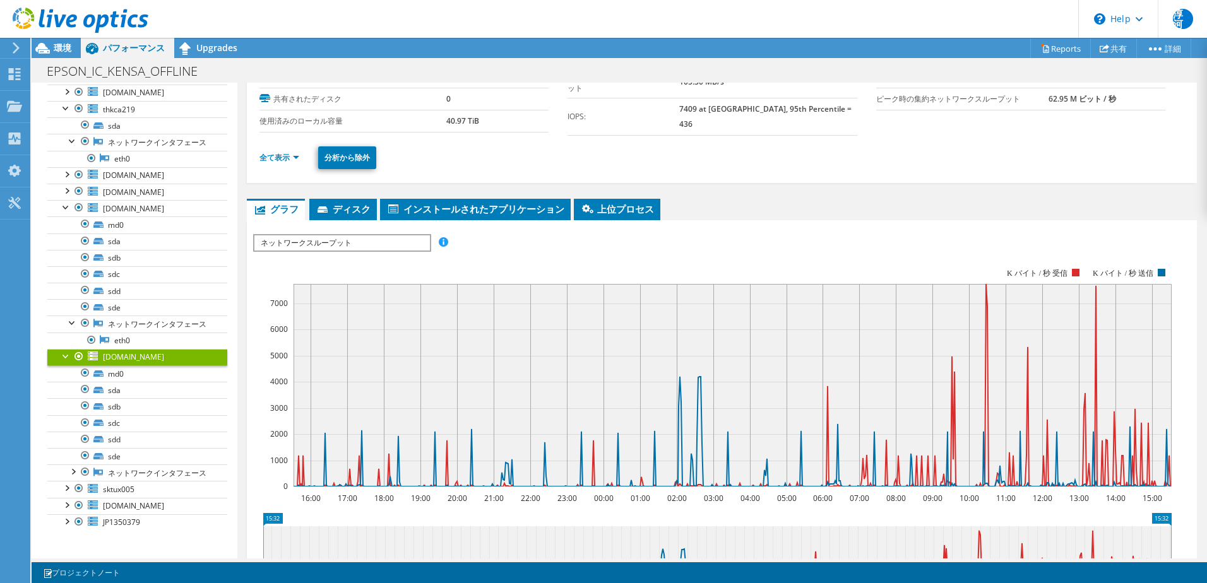
click at [391, 244] on span "ネットワークスループット" at bounding box center [341, 242] width 175 height 15
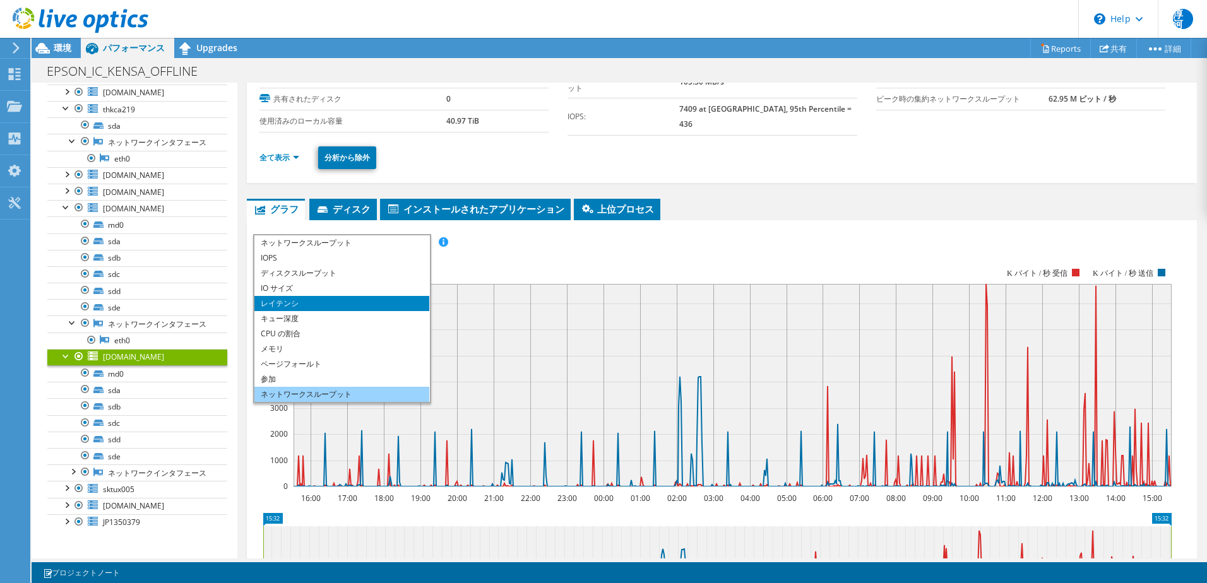
scroll to position [0, 0]
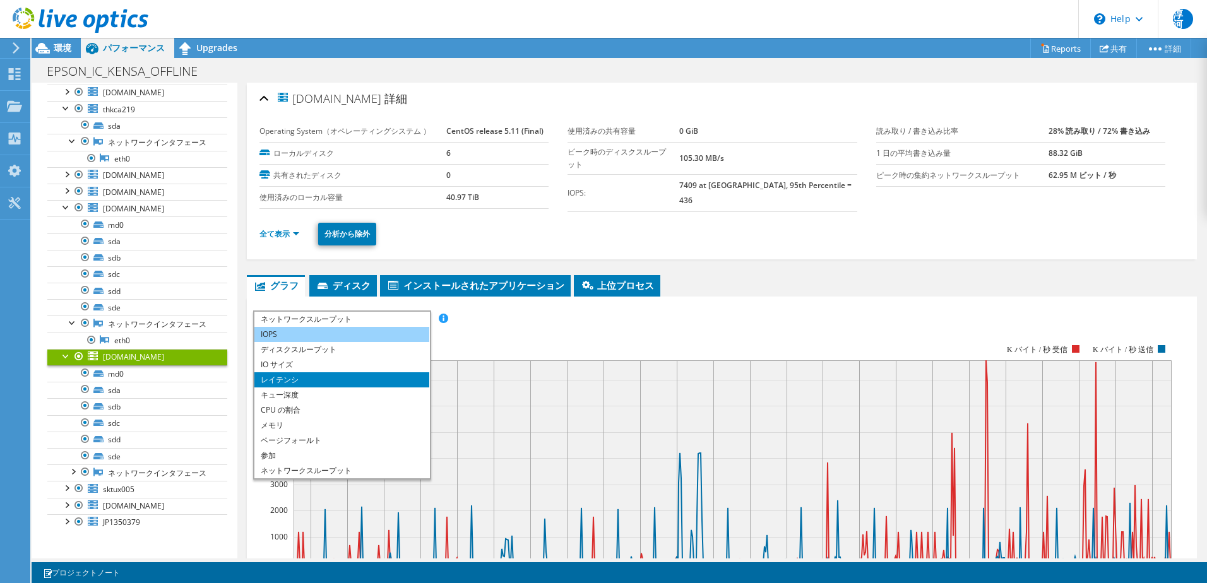
click at [292, 333] on li "IOPS" at bounding box center [341, 334] width 175 height 15
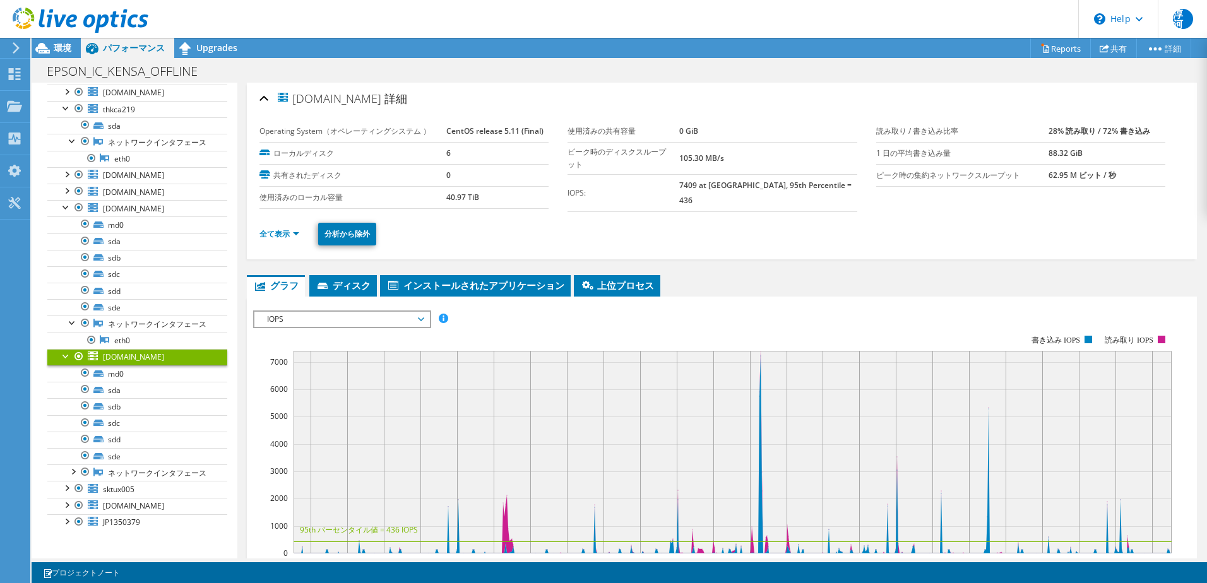
click at [403, 312] on span "IOPS" at bounding box center [342, 319] width 162 height 15
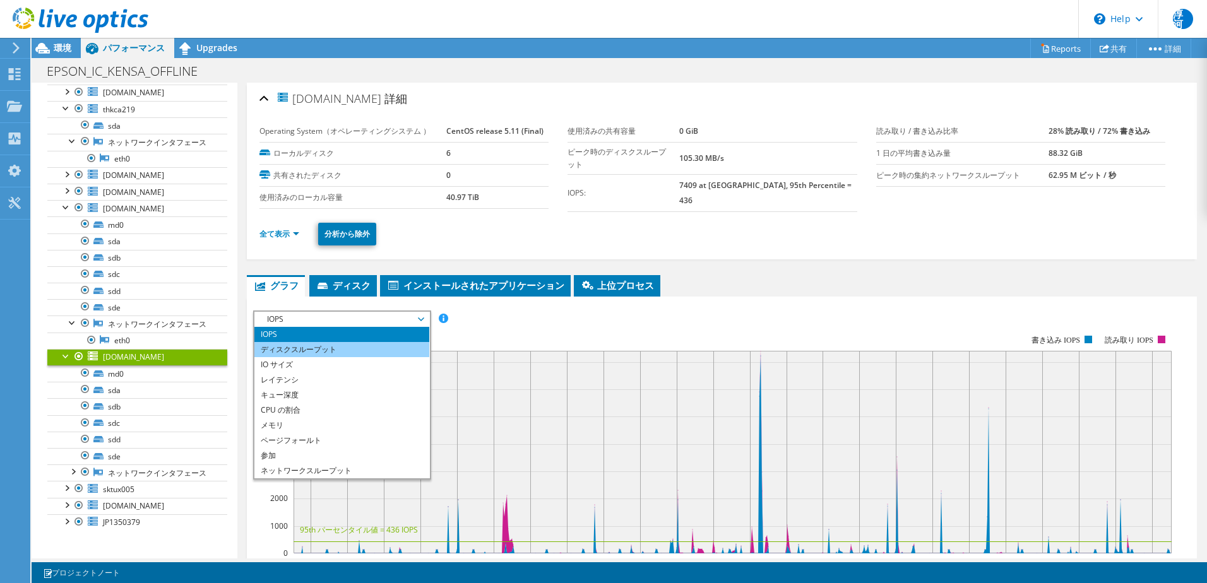
click at [323, 346] on li "ディスクスループット" at bounding box center [341, 349] width 175 height 15
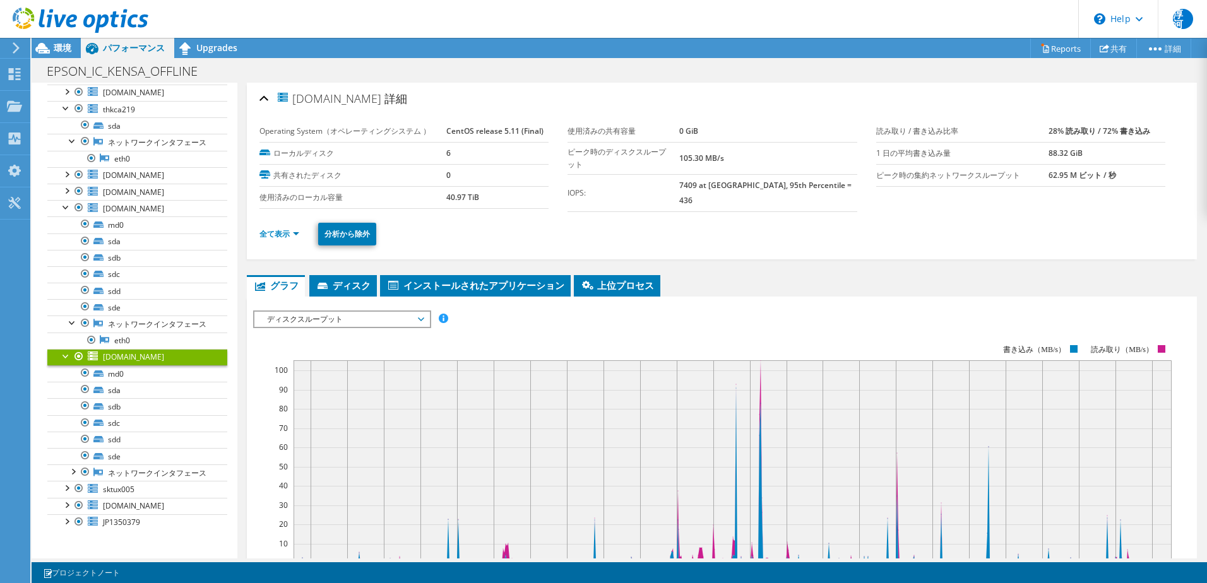
click at [318, 319] on span "ディスクスループット" at bounding box center [342, 319] width 162 height 15
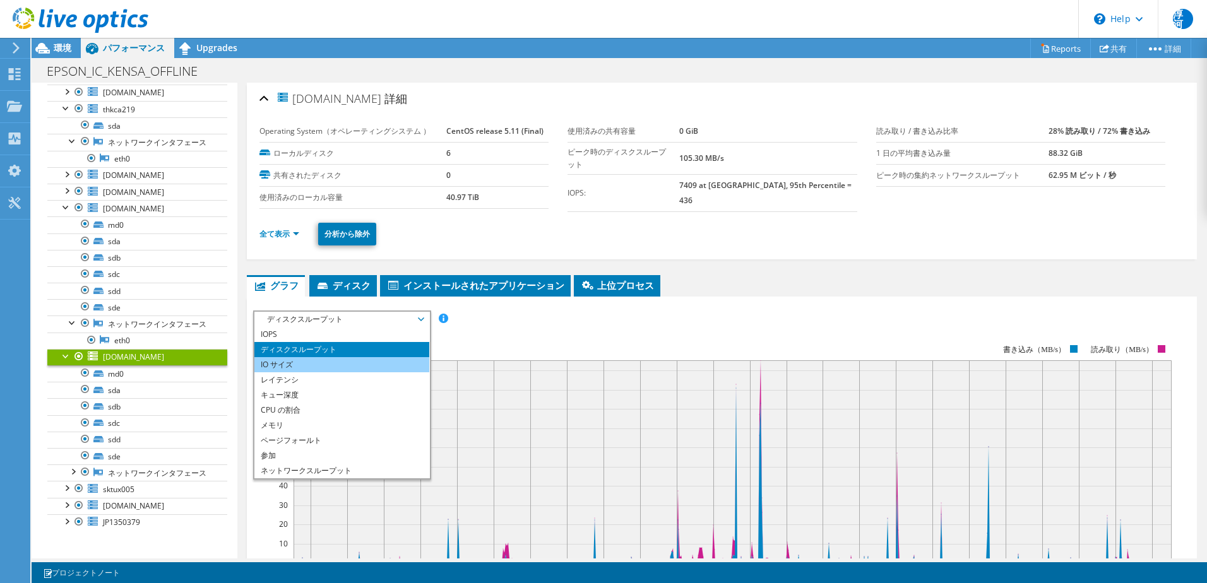
scroll to position [45, 0]
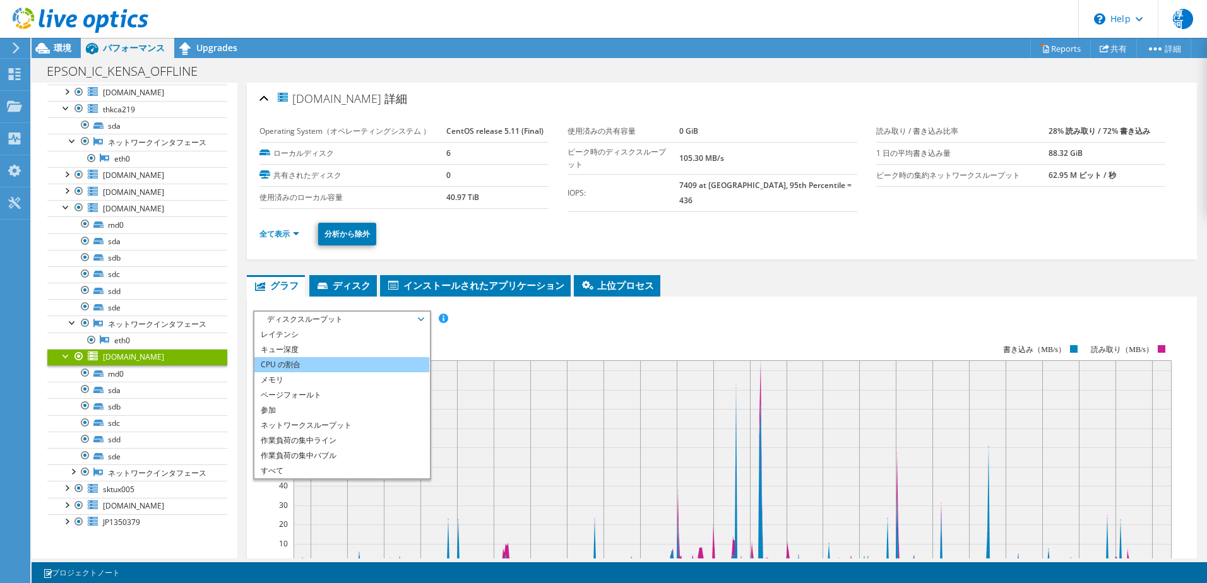
click at [321, 365] on li "CPU の割合" at bounding box center [341, 364] width 175 height 15
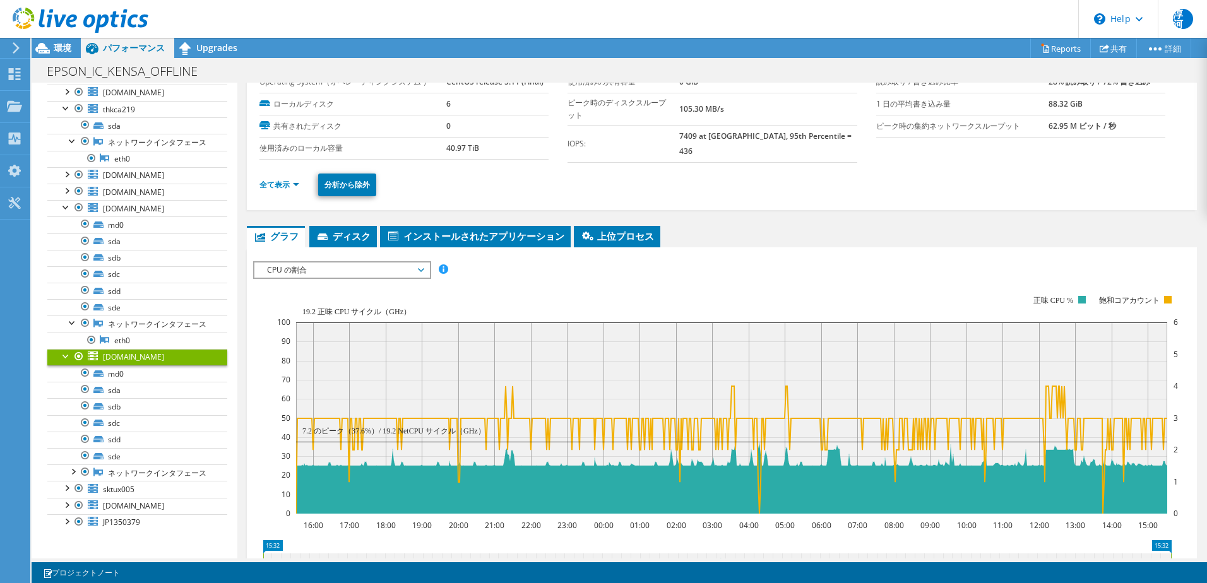
scroll to position [0, 0]
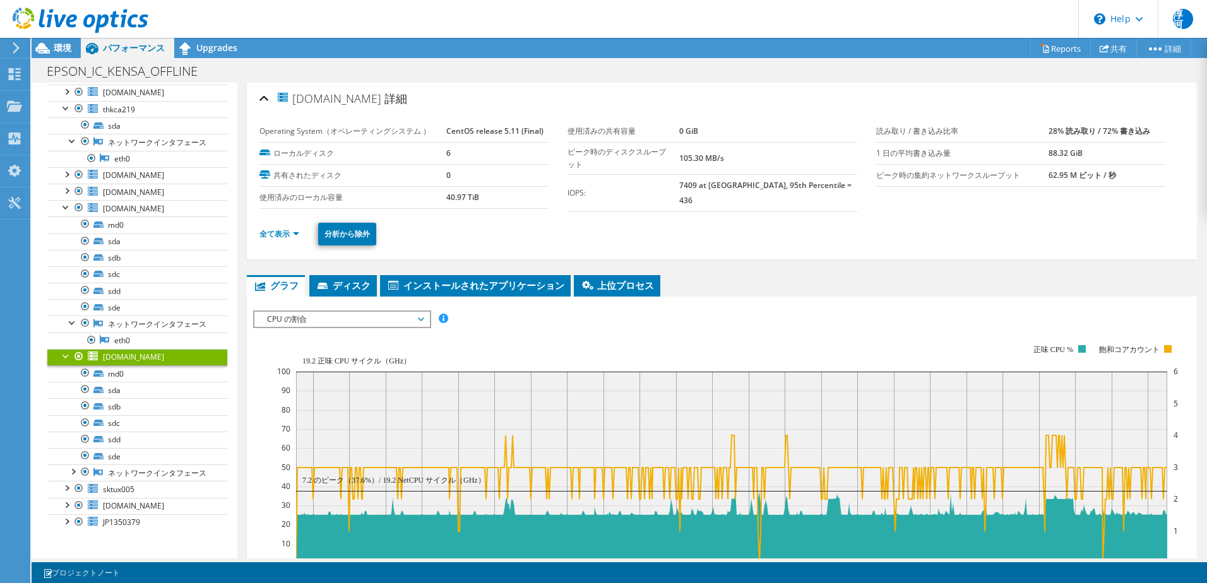
click at [326, 316] on span "CPU の割合" at bounding box center [342, 319] width 162 height 15
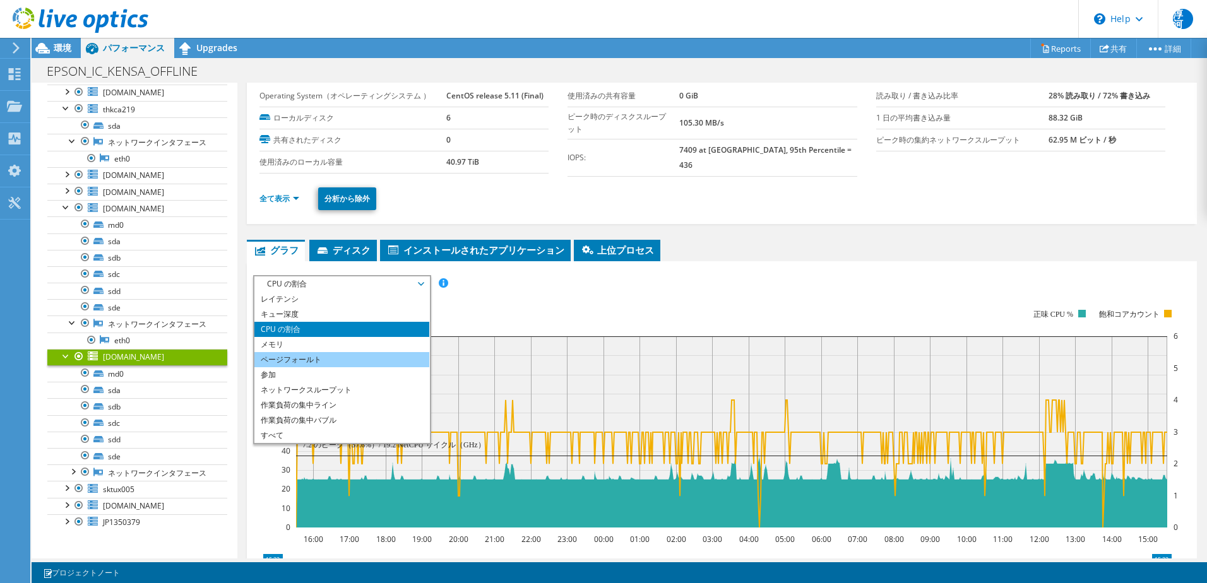
scroll to position [63, 0]
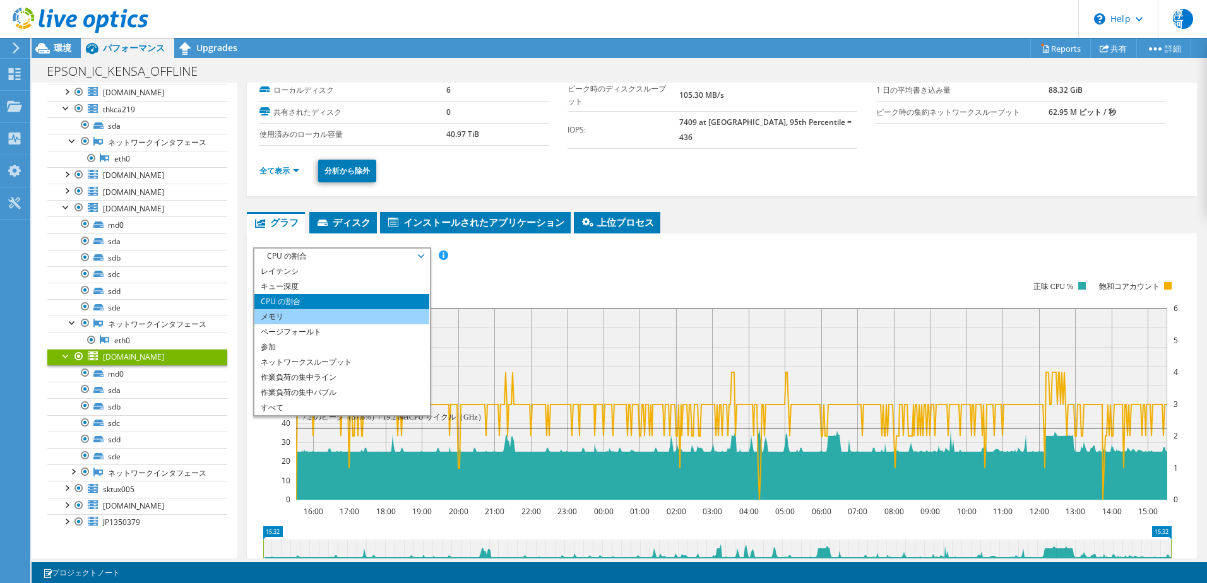
click at [378, 309] on li "メモリ" at bounding box center [341, 316] width 175 height 15
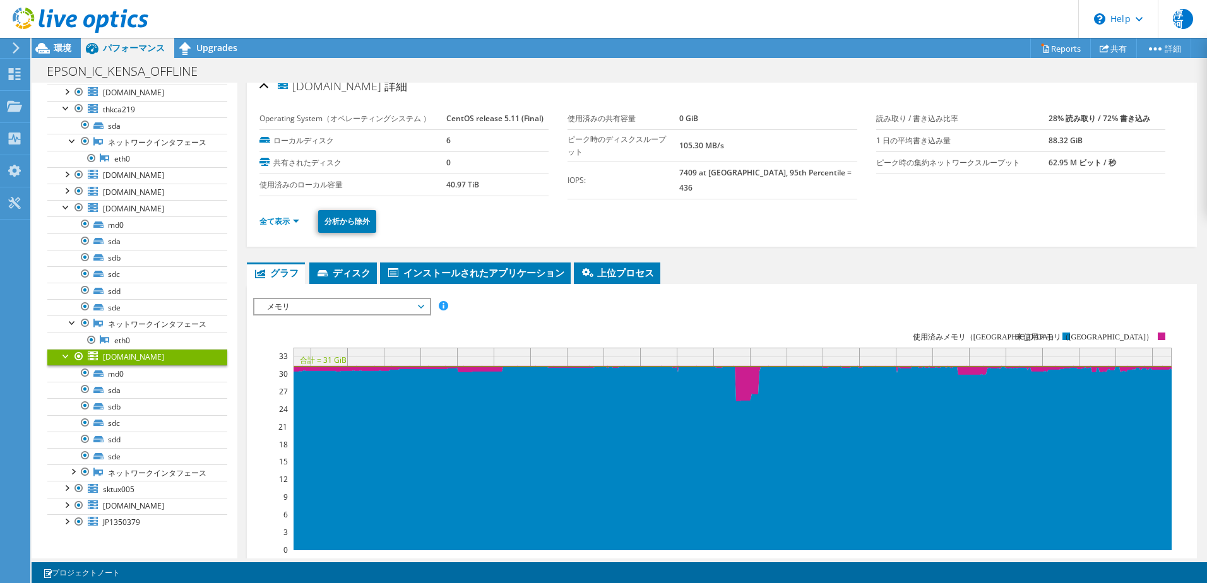
scroll to position [0, 0]
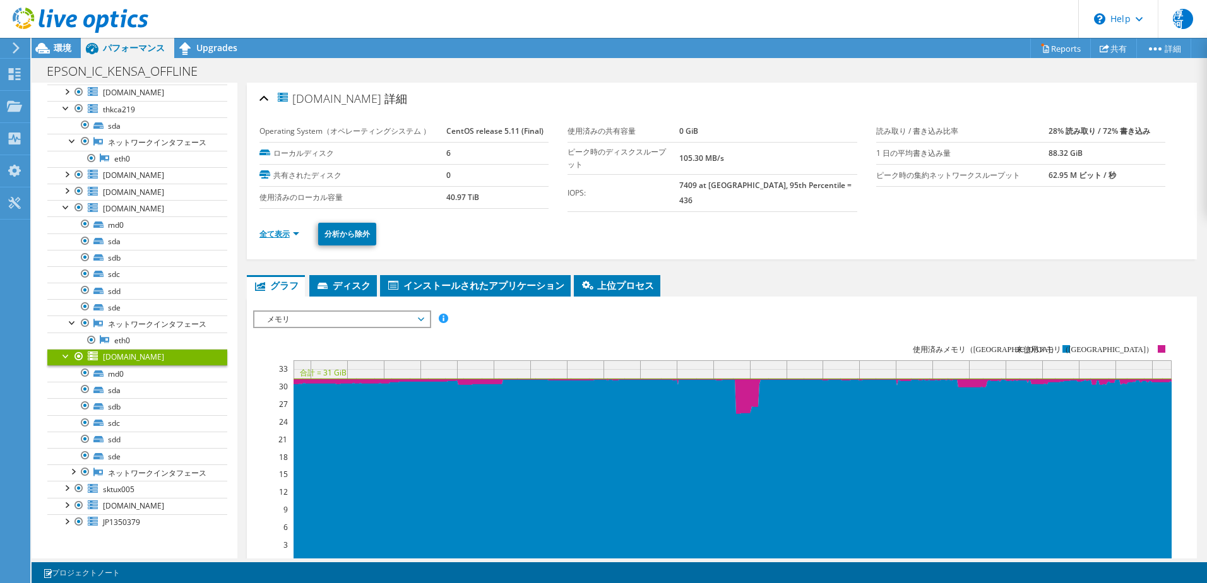
click at [289, 233] on link "全て表示" at bounding box center [279, 234] width 40 height 11
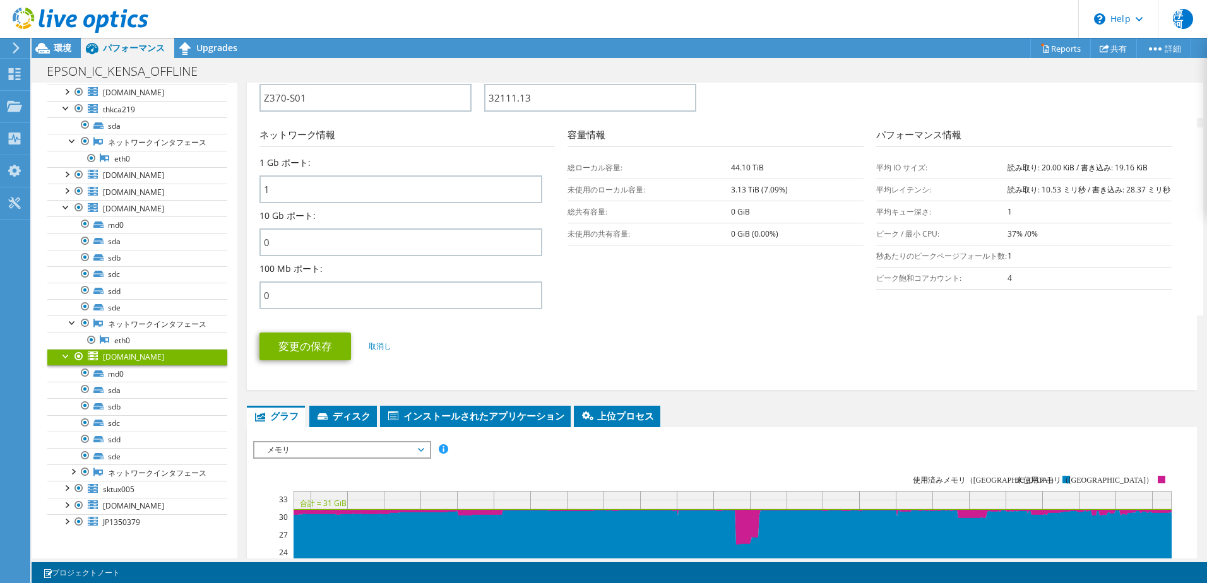
scroll to position [912, 0]
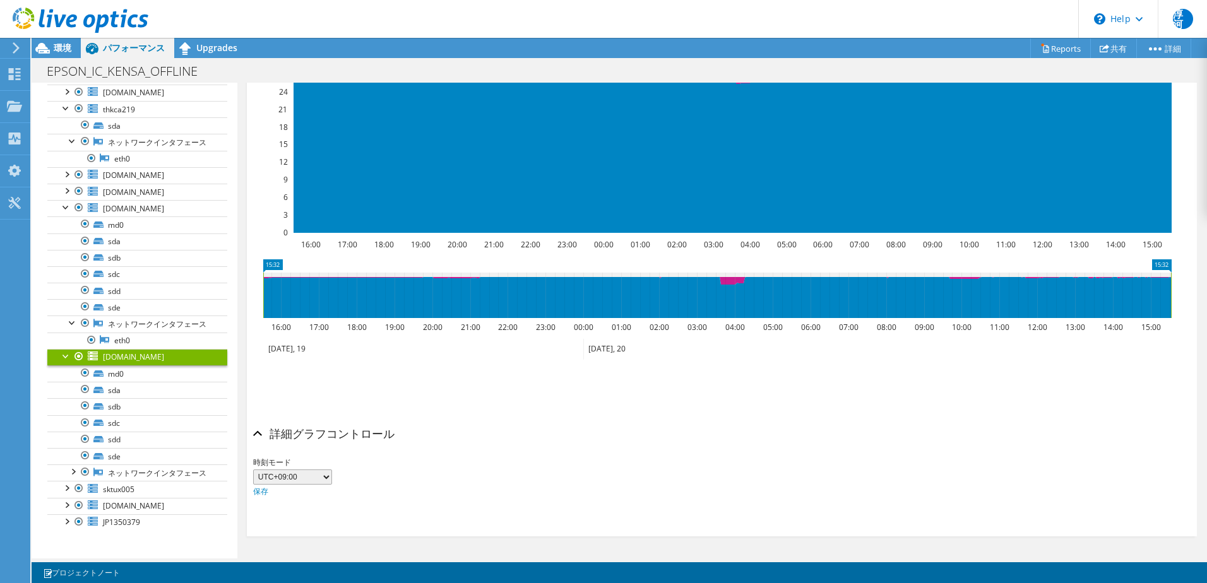
click at [309, 432] on h2 "詳細グラフコントロール" at bounding box center [323, 433] width 141 height 25
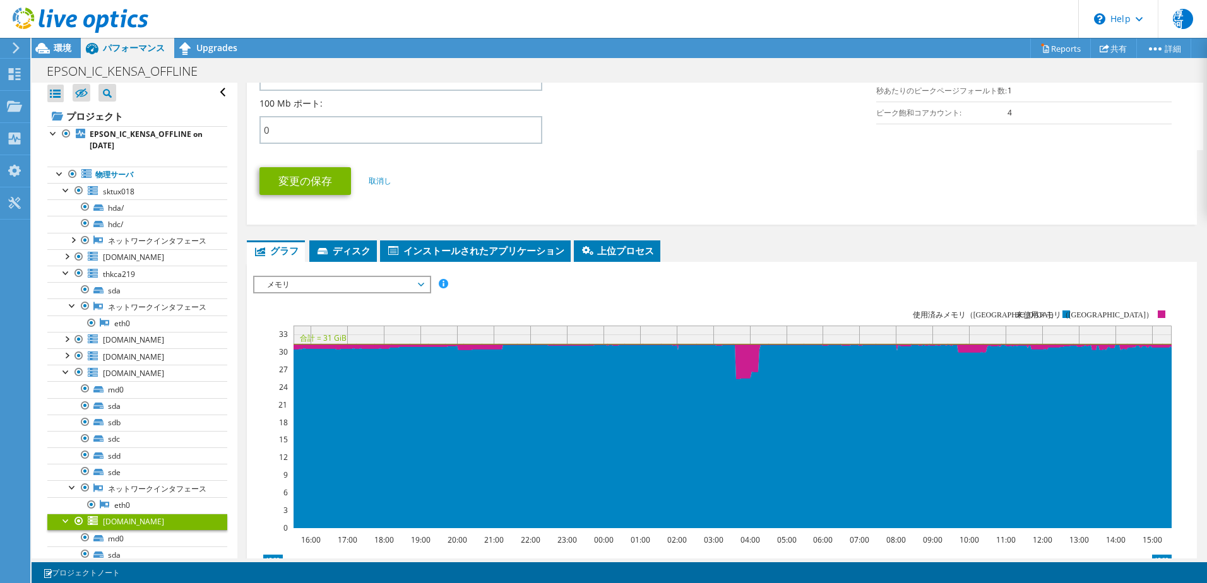
scroll to position [0, 0]
click at [1040, 49] on icon at bounding box center [1044, 48] width 9 height 9
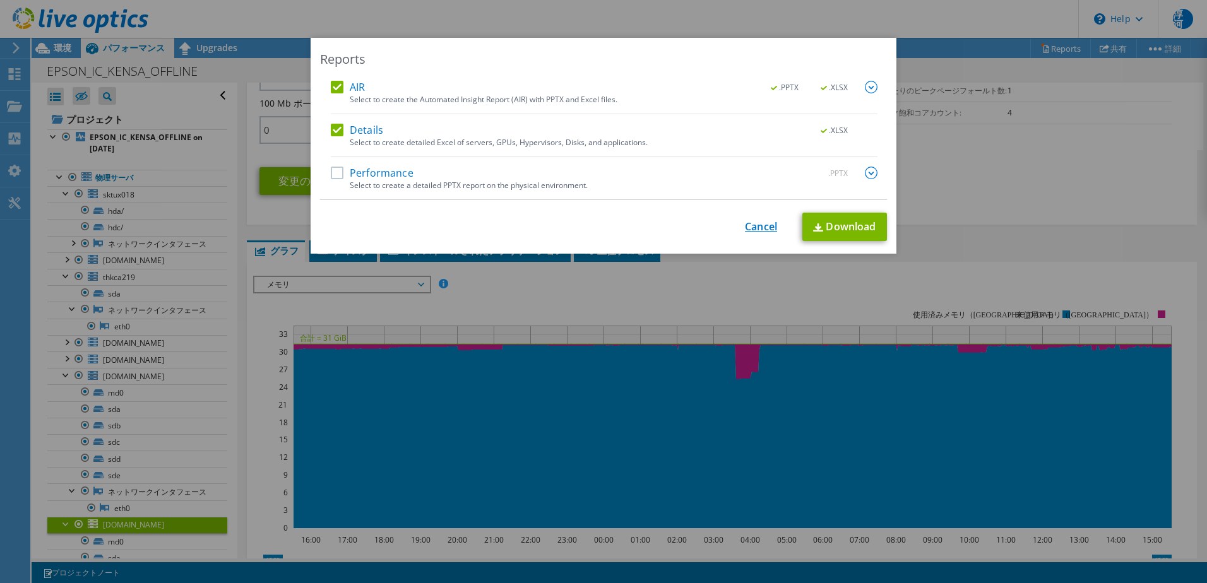
click at [746, 231] on link "Cancel" at bounding box center [761, 227] width 32 height 12
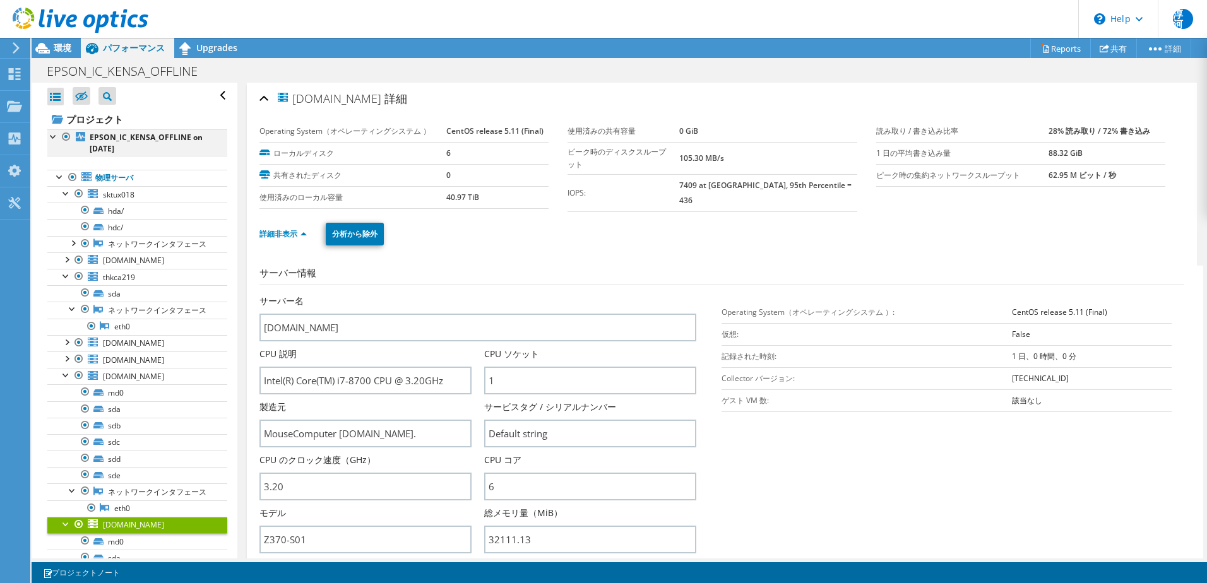
click at [52, 137] on div at bounding box center [53, 135] width 13 height 13
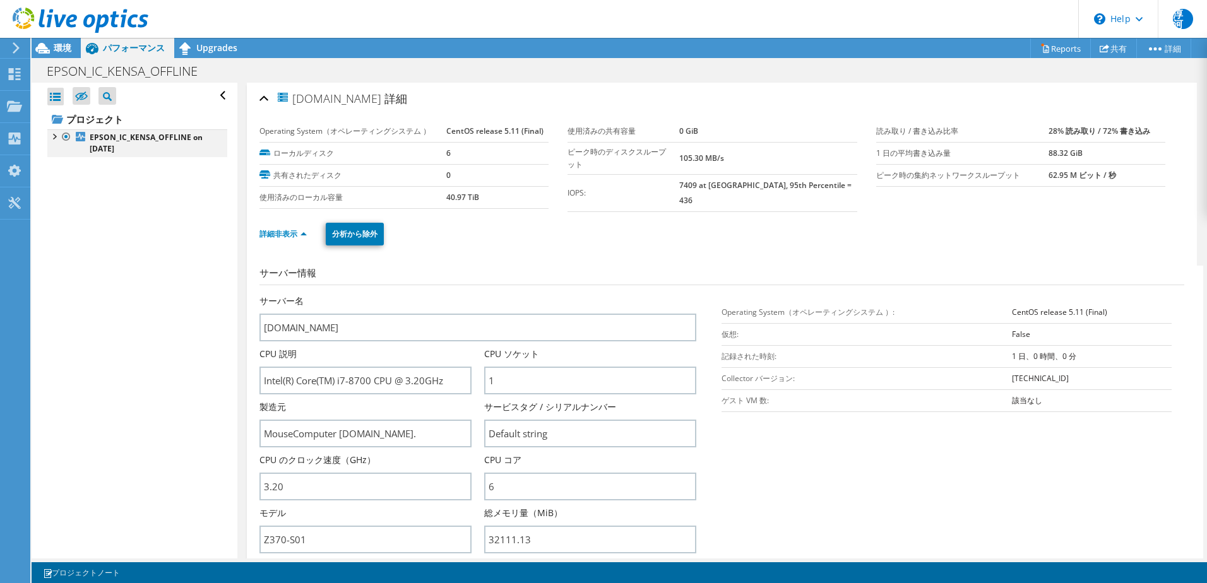
click at [52, 137] on div at bounding box center [53, 135] width 13 height 13
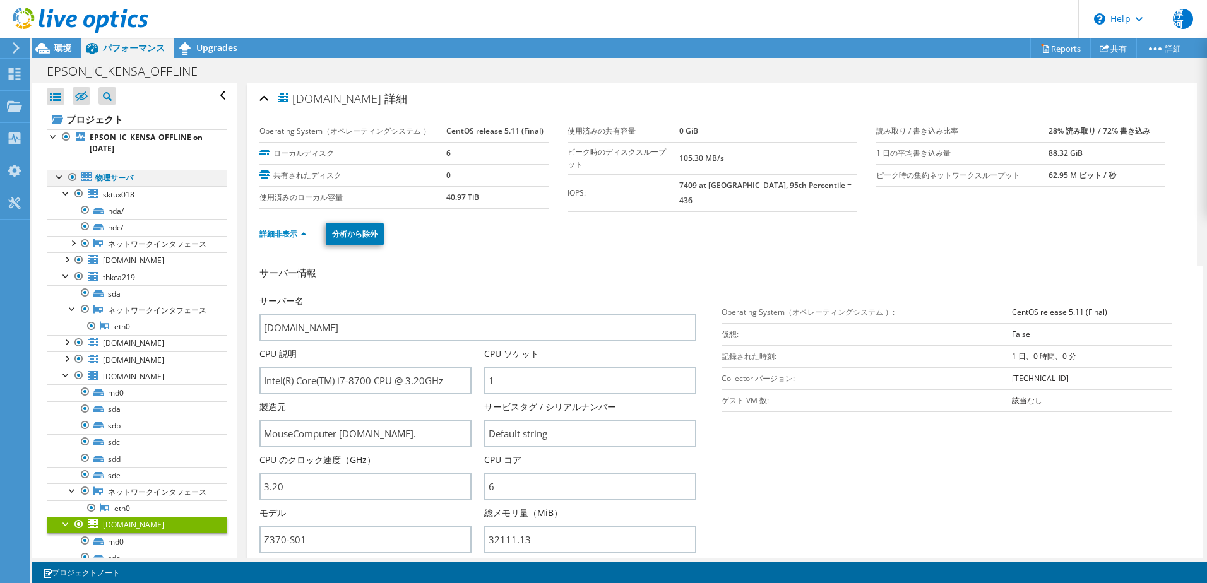
click at [57, 179] on div at bounding box center [60, 176] width 13 height 13
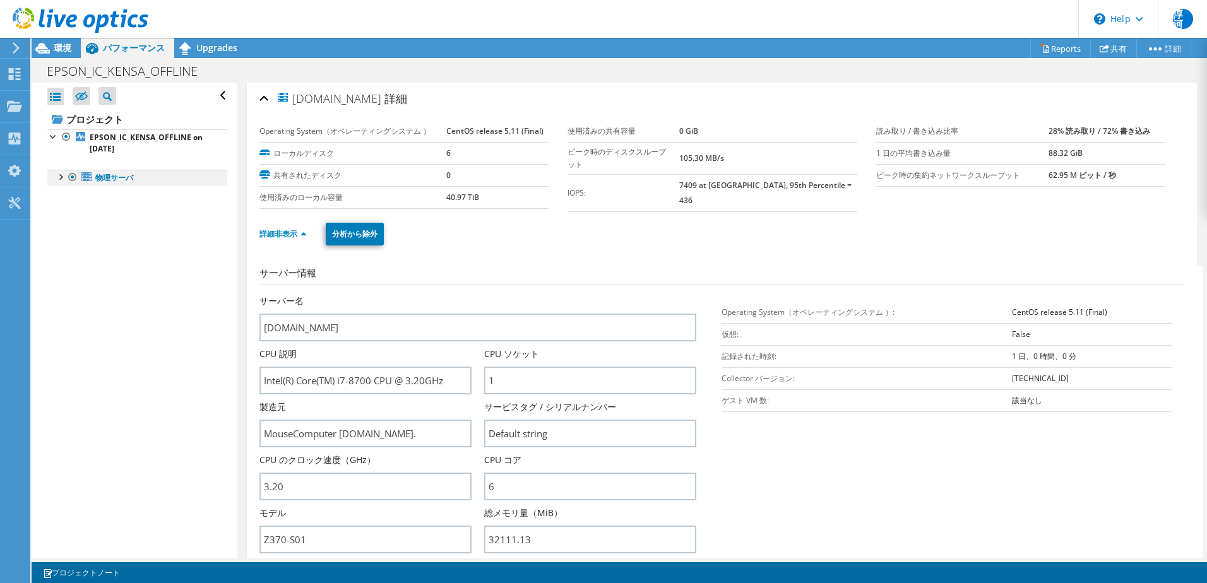
click at [57, 179] on div at bounding box center [60, 176] width 13 height 13
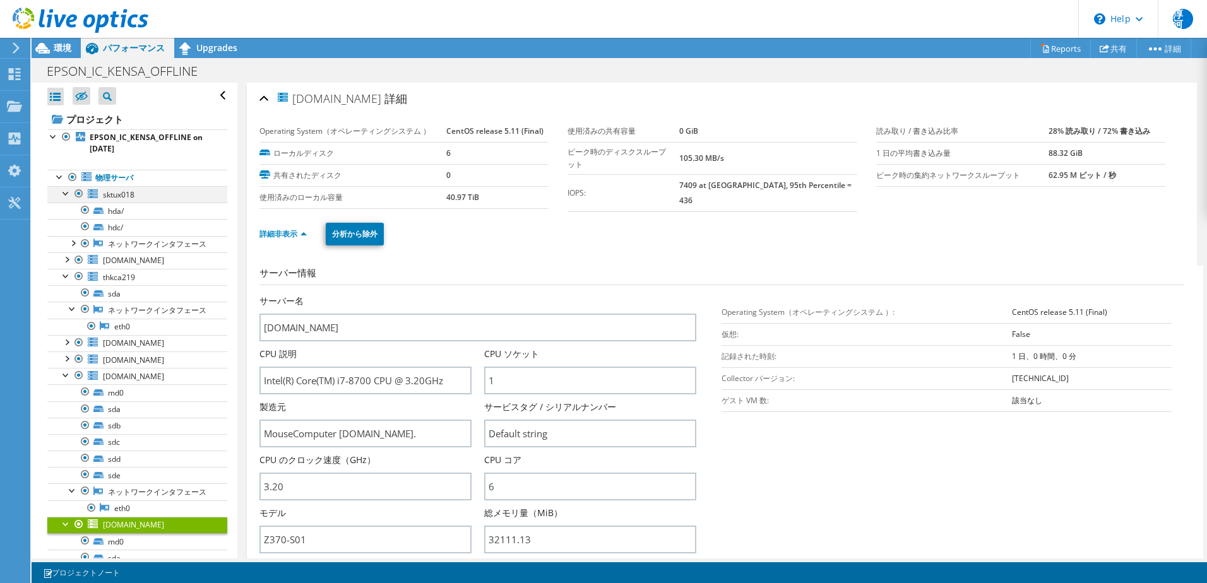
click at [61, 190] on div at bounding box center [66, 192] width 13 height 13
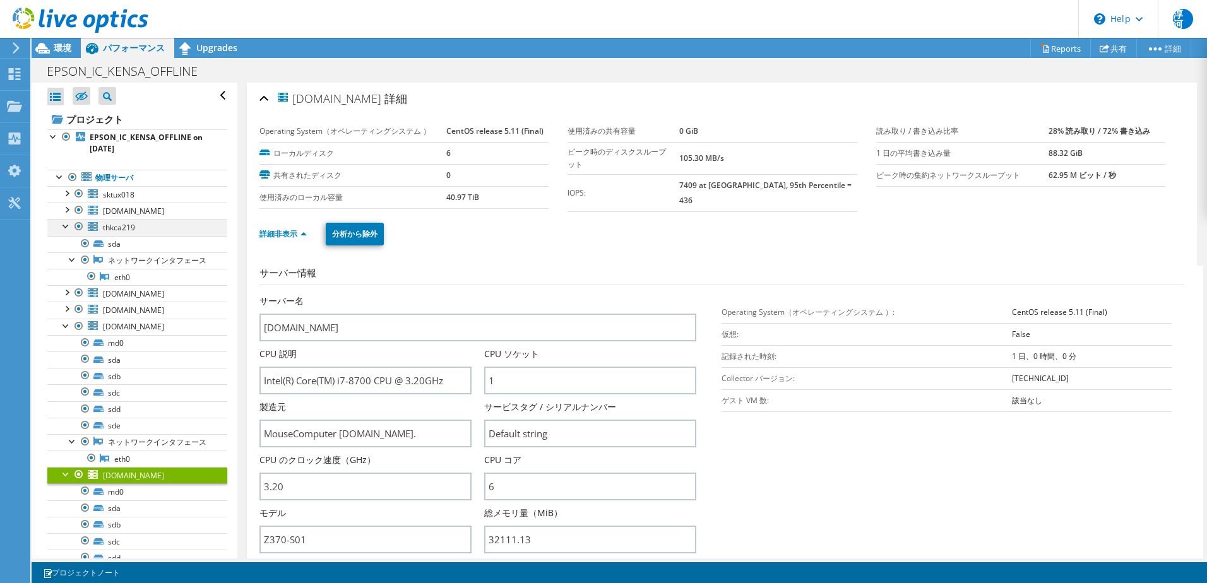
click at [66, 225] on div at bounding box center [66, 225] width 13 height 13
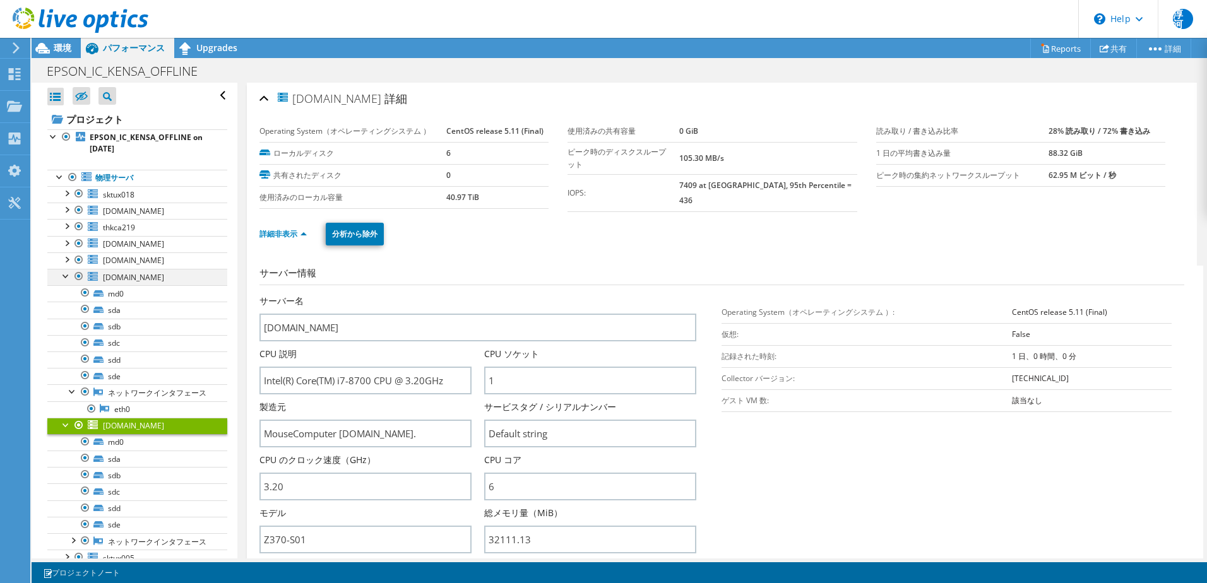
click at [66, 273] on div at bounding box center [66, 275] width 13 height 13
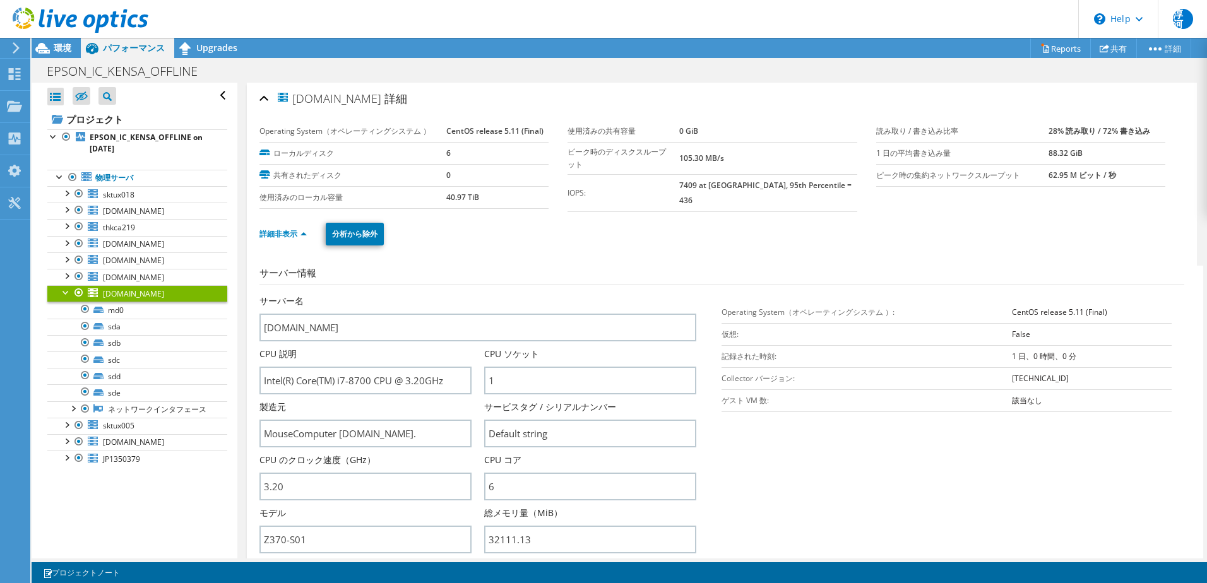
click at [61, 290] on div at bounding box center [66, 291] width 13 height 13
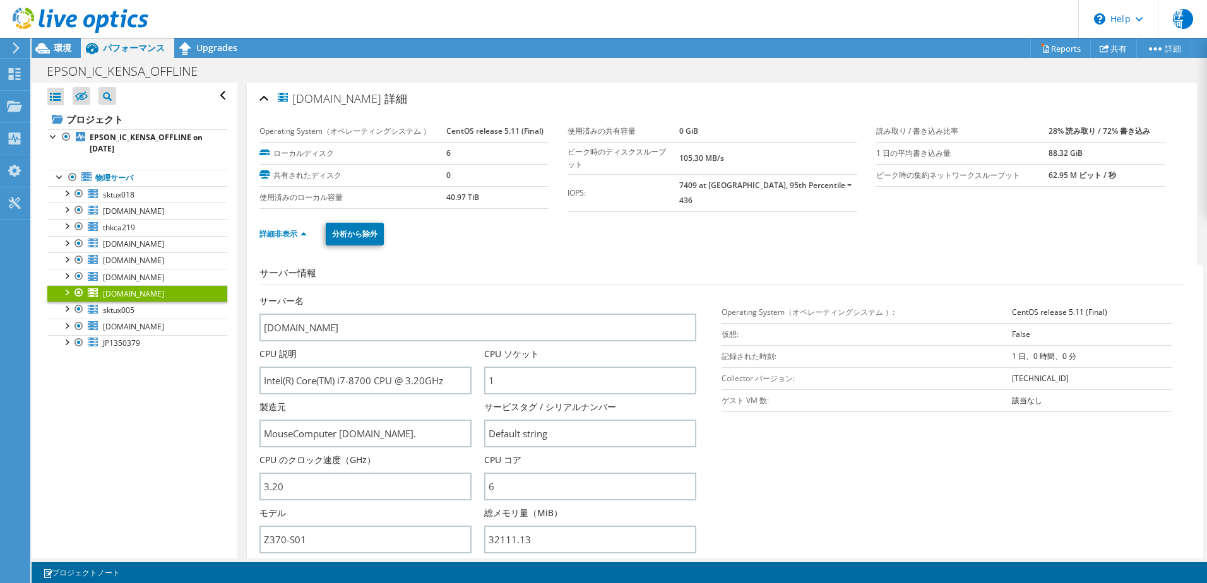
click at [61, 290] on div at bounding box center [66, 291] width 13 height 13
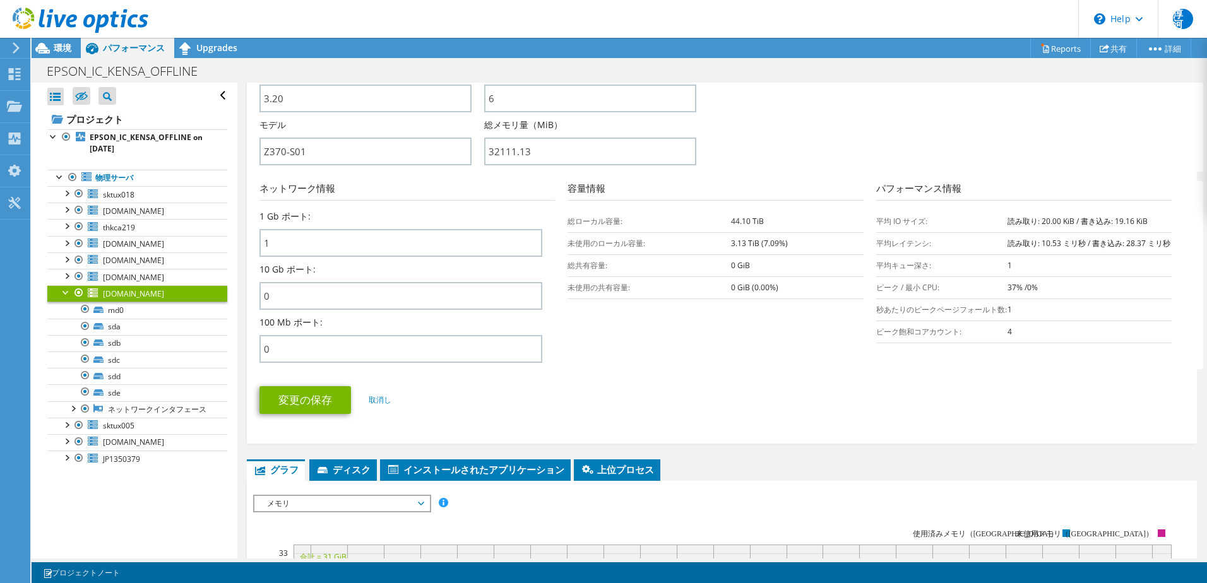
scroll to position [442, 0]
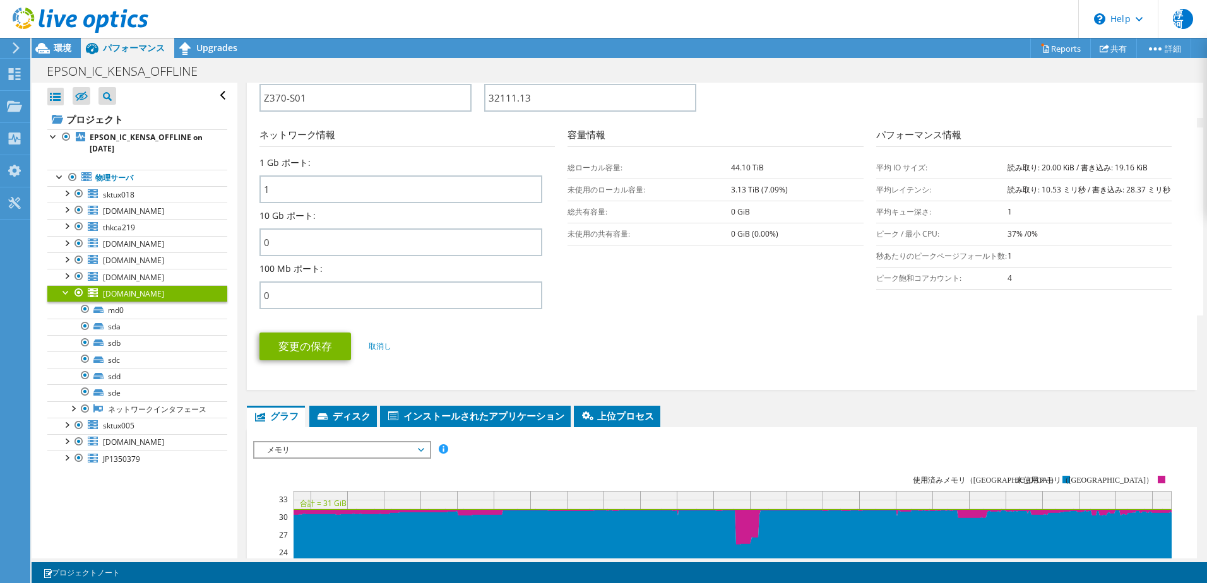
click at [629, 289] on section "ネットワーク情報 1 Gb ポート: 1 10 Gb ポート: 0 100 Mb ポート: 0 容量情報 0 GiB 1" at bounding box center [724, 222] width 931 height 188
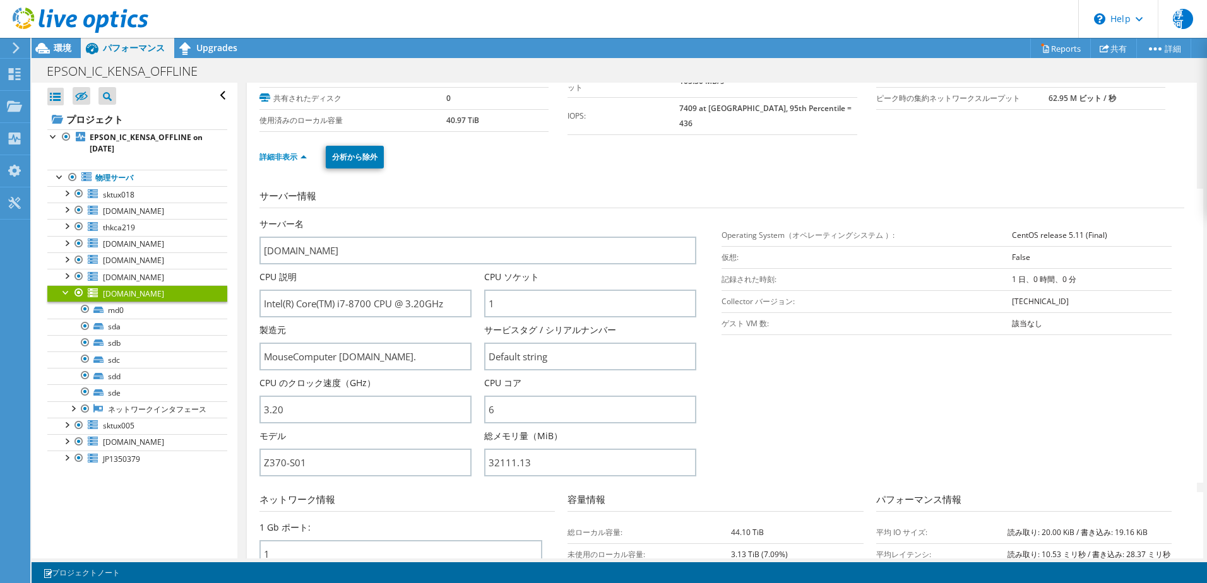
scroll to position [0, 0]
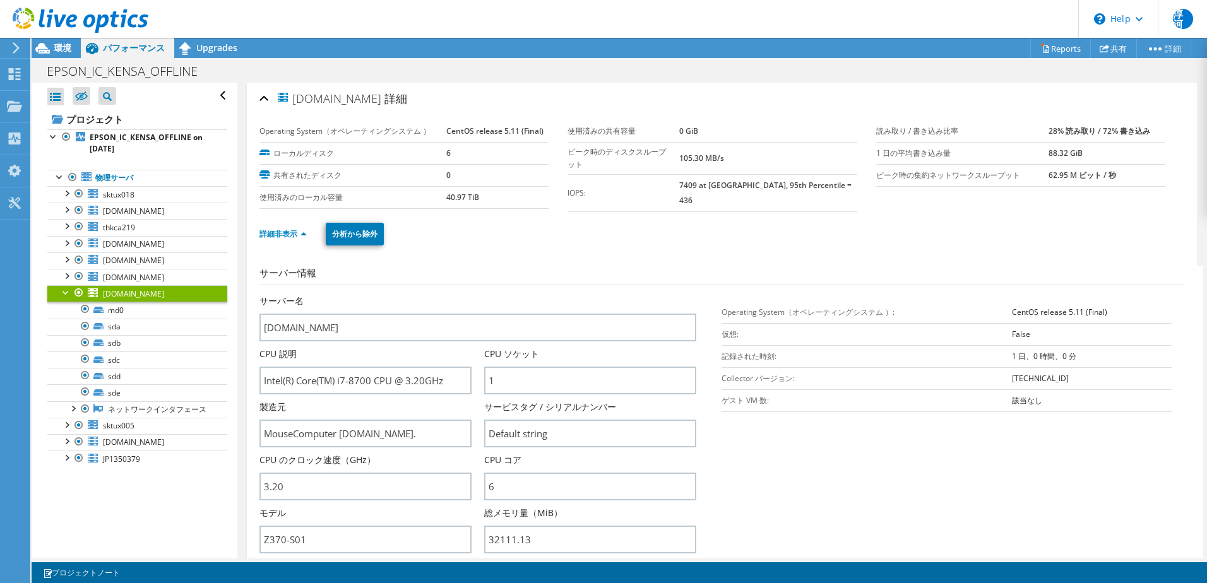
click at [813, 243] on div "詳細非表示 分析から除外" at bounding box center [721, 234] width 925 height 44
